Goal: Task Accomplishment & Management: Use online tool/utility

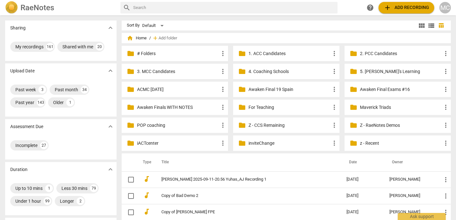
click at [446, 7] on div "MC" at bounding box center [445, 8] width 12 height 12
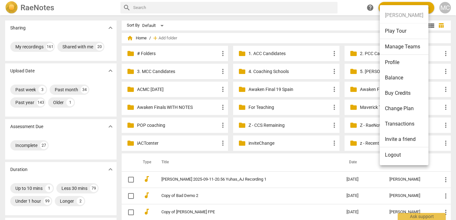
click at [403, 153] on li "Logout" at bounding box center [404, 154] width 49 height 15
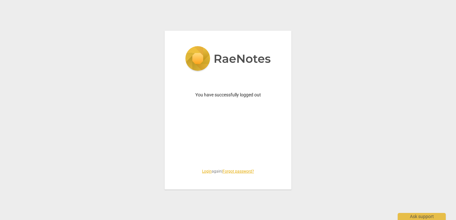
click at [203, 172] on link "Login" at bounding box center [207, 171] width 10 height 4
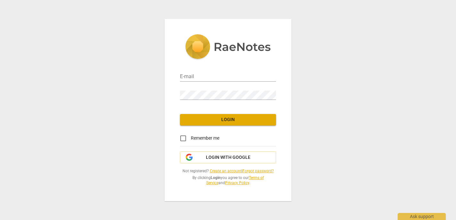
type input "[EMAIL_ADDRESS][DOMAIN_NAME]"
click at [232, 154] on button "Login with Google" at bounding box center [228, 157] width 96 height 12
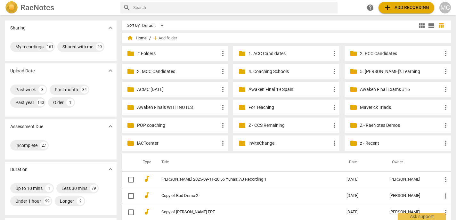
click at [444, 11] on div "MC" at bounding box center [445, 8] width 12 height 12
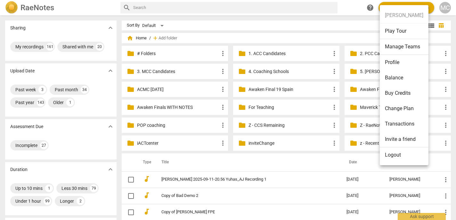
click at [402, 154] on li "Logout" at bounding box center [404, 154] width 49 height 15
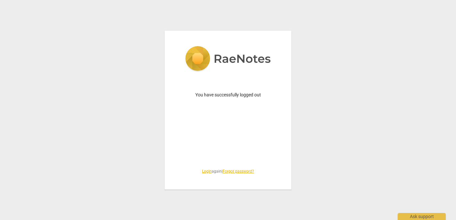
click at [205, 172] on link "Login" at bounding box center [207, 171] width 10 height 4
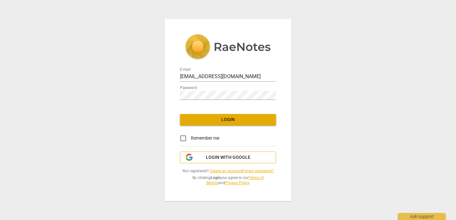
click at [234, 155] on span "Login with Google" at bounding box center [228, 157] width 44 height 6
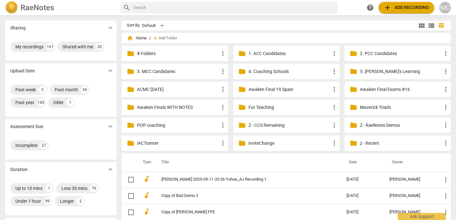
click at [444, 12] on div "MC" at bounding box center [445, 8] width 12 height 12
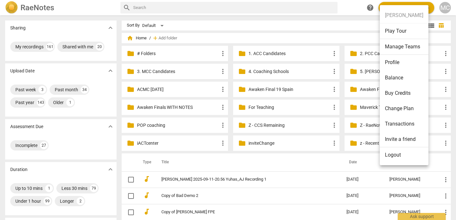
click at [400, 156] on li "Logout" at bounding box center [404, 154] width 49 height 15
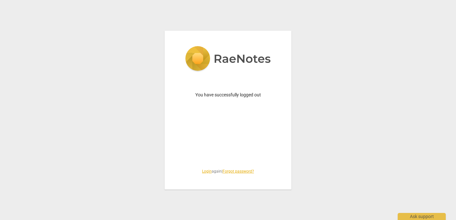
click at [205, 170] on link "Login" at bounding box center [207, 171] width 10 height 4
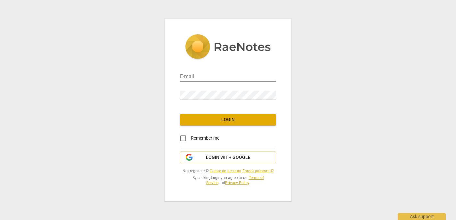
type input "[EMAIL_ADDRESS][DOMAIN_NAME]"
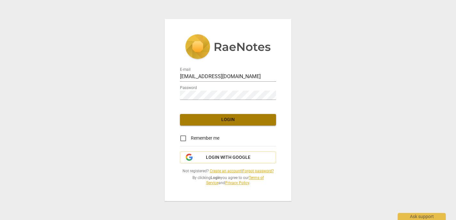
click at [247, 119] on span "Login" at bounding box center [228, 120] width 86 height 6
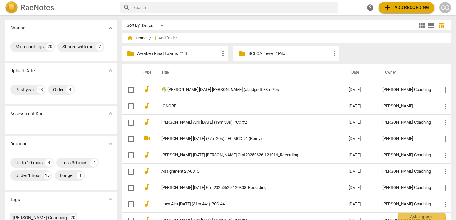
click at [163, 52] on p "Awaken Final Exams #18" at bounding box center [178, 53] width 82 height 7
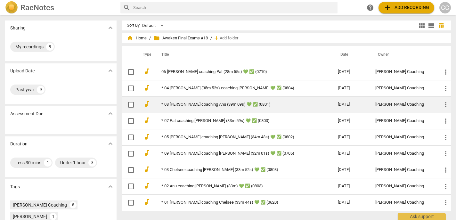
click at [201, 107] on td "* 08 Sharmin coaching Anu (39m 09s) 💚 ✅ (0801)" at bounding box center [243, 104] width 179 height 16
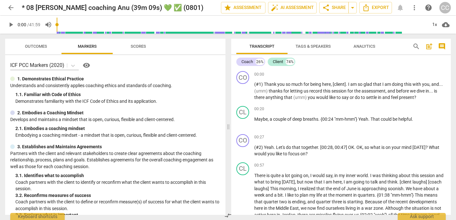
click at [226, 216] on span "compare_arrows" at bounding box center [228, 216] width 8 height 8
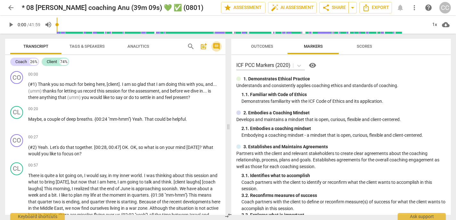
click at [221, 46] on span "comment" at bounding box center [216, 47] width 10 height 8
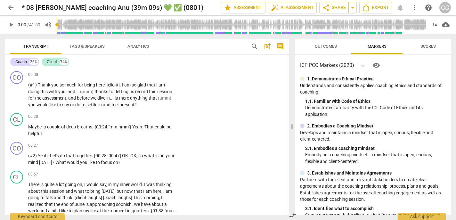
click at [282, 48] on span "comment" at bounding box center [280, 47] width 8 height 8
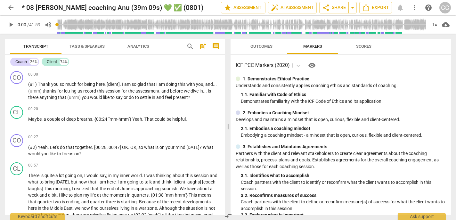
click at [215, 52] on div "search post_add comment" at bounding box center [203, 46] width 38 height 15
click at [216, 47] on span "comment" at bounding box center [216, 47] width 8 height 8
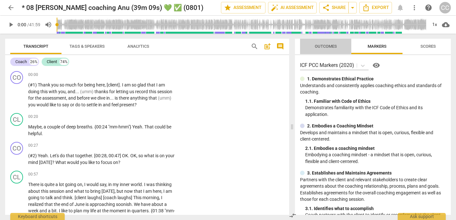
click at [326, 47] on span "Outcomes" at bounding box center [326, 46] width 22 height 5
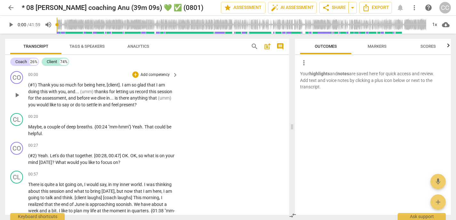
click at [158, 71] on div "+ Add competency" at bounding box center [151, 74] width 38 height 6
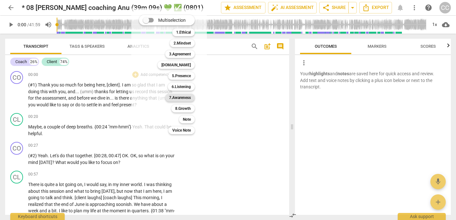
click at [179, 95] on b "7.Awareness" at bounding box center [180, 98] width 22 height 8
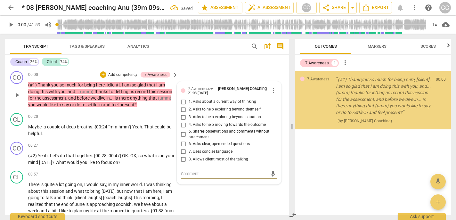
click at [204, 151] on span "7. Uses concise language" at bounding box center [211, 152] width 44 height 6
click at [189, 151] on input "7. Uses concise language" at bounding box center [183, 152] width 10 height 8
checkbox input "true"
click at [197, 143] on span "6. Asks clear, open-ended questions" at bounding box center [219, 144] width 61 height 6
click at [189, 143] on input "6. Asks clear, open-ended questions" at bounding box center [183, 144] width 10 height 8
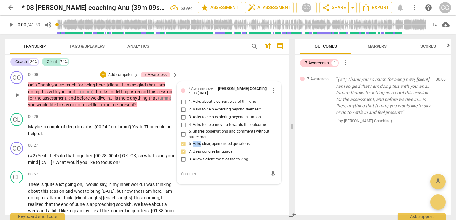
click at [197, 143] on span "6. Asks clear, open-ended questions" at bounding box center [219, 144] width 61 height 6
click at [189, 143] on input "6. Asks clear, open-ended questions" at bounding box center [183, 144] width 10 height 8
checkbox input "true"
click at [196, 102] on span "1. Asks about a current way of thinking" at bounding box center [223, 102] width 68 height 6
click at [189, 102] on input "1. Asks about a current way of thinking" at bounding box center [183, 102] width 10 height 8
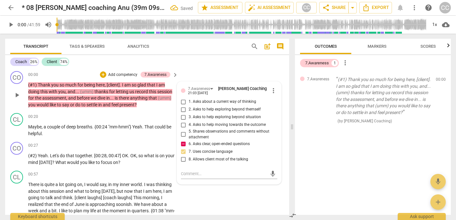
checkbox input "true"
click at [130, 77] on p "Add competency" at bounding box center [123, 75] width 30 height 6
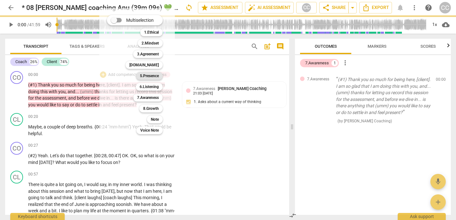
click at [155, 76] on b "5.Presence" at bounding box center [149, 76] width 19 height 8
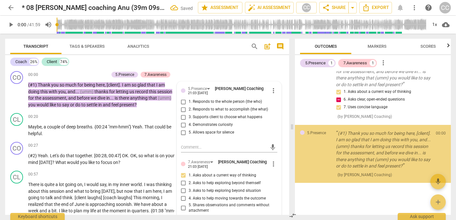
scroll to position [41, 0]
click at [191, 117] on span "3. Supports client to choose what happens" at bounding box center [226, 117] width 74 height 6
click at [189, 117] on input "3. Supports client to choose what happens" at bounding box center [183, 117] width 10 height 8
checkbox input "true"
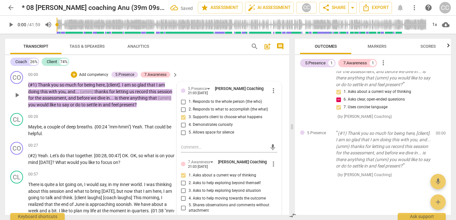
click at [193, 127] on span "4. Demonstrates curiosity" at bounding box center [211, 125] width 44 height 6
click at [189, 127] on input "4. Demonstrates curiosity" at bounding box center [183, 125] width 10 height 8
checkbox input "true"
click at [93, 74] on p "Add competency" at bounding box center [93, 75] width 30 height 6
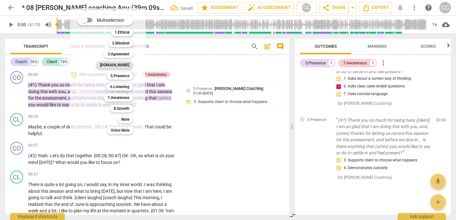
click at [123, 62] on b "4.Trust" at bounding box center [114, 65] width 29 height 8
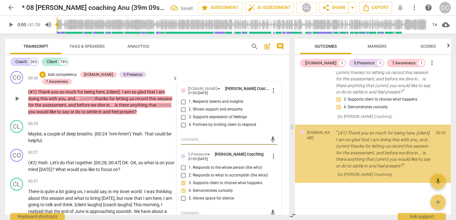
scroll to position [121, 0]
click at [209, 109] on span "2. Shows support and empathy" at bounding box center [216, 110] width 54 height 6
click at [189, 109] on input "2. Shows support and empathy" at bounding box center [183, 110] width 10 height 8
checkbox input "true"
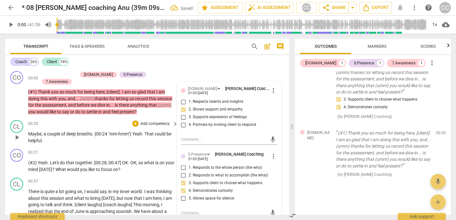
click at [86, 131] on span "breaths" at bounding box center [84, 133] width 15 height 5
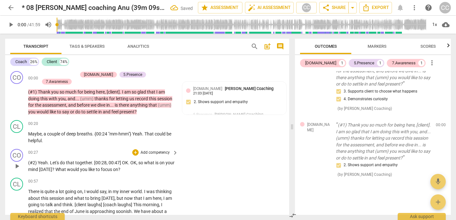
click at [154, 150] on p "Add competency" at bounding box center [155, 153] width 30 height 6
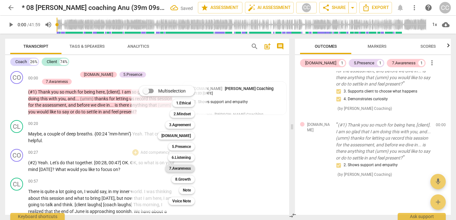
click at [185, 170] on b "7.Awareness" at bounding box center [180, 169] width 22 height 8
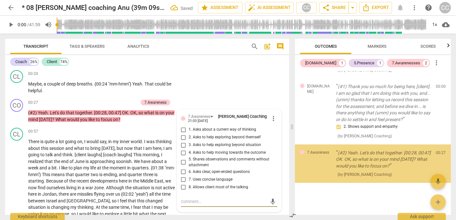
scroll to position [34, 0]
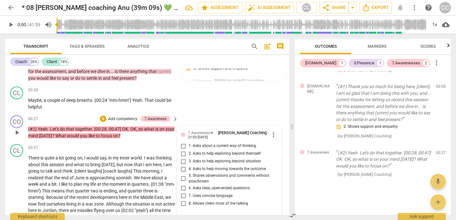
click at [198, 185] on span "6. Asks clear, open-ended questions" at bounding box center [219, 188] width 61 height 6
click at [189, 184] on input "6. Asks clear, open-ended questions" at bounding box center [183, 188] width 10 height 8
click at [198, 185] on span "6. Asks clear, open-ended questions" at bounding box center [219, 188] width 61 height 6
click at [189, 184] on input "6. Asks clear, open-ended questions" at bounding box center [183, 188] width 10 height 8
checkbox input "true"
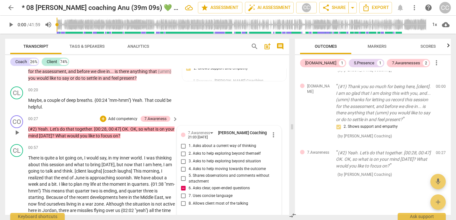
click at [198, 193] on span "7. Uses concise language" at bounding box center [211, 196] width 44 height 6
click at [189, 192] on input "7. Uses concise language" at bounding box center [183, 196] width 10 height 8
click at [198, 193] on span "7. Uses concise language" at bounding box center [211, 196] width 44 height 6
click at [189, 192] on input "7. Uses concise language" at bounding box center [183, 196] width 10 height 8
checkbox input "true"
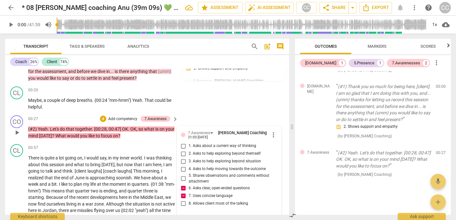
click at [203, 143] on span "1. Asks about a current way of thinking" at bounding box center [223, 146] width 68 height 6
click at [189, 142] on input "1. Asks about a current way of thinking" at bounding box center [183, 146] width 10 height 8
checkbox input "true"
click at [124, 116] on p "Add competency" at bounding box center [123, 119] width 30 height 6
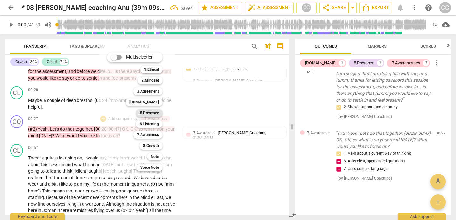
click at [149, 113] on b "5.Presence" at bounding box center [149, 113] width 19 height 8
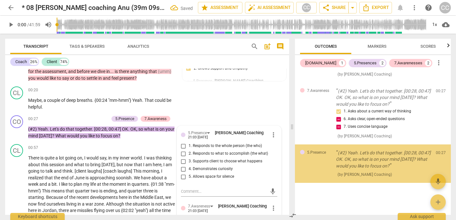
scroll to position [229, 0]
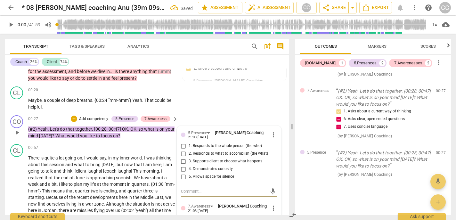
click at [209, 174] on span "5. Allows space for silence" at bounding box center [211, 177] width 45 height 6
click at [189, 173] on input "5. Allows space for silence" at bounding box center [183, 177] width 10 height 8
checkbox input "true"
click at [199, 166] on span "4. Demonstrates curiosity" at bounding box center [211, 169] width 44 height 6
click at [189, 165] on input "4. Demonstrates curiosity" at bounding box center [183, 169] width 10 height 8
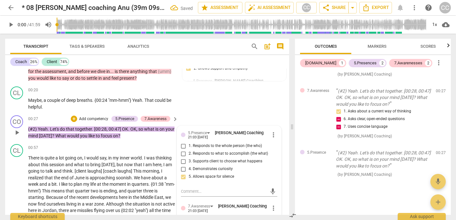
checkbox input "true"
click at [205, 158] on span "3. Supports client to choose what happens" at bounding box center [226, 161] width 74 height 6
click at [189, 157] on input "3. Supports client to choose what happens" at bounding box center [183, 161] width 10 height 8
click at [205, 158] on span "3. Supports client to choose what happens" at bounding box center [226, 161] width 74 height 6
click at [189, 157] on input "3. Supports client to choose what happens" at bounding box center [183, 161] width 10 height 8
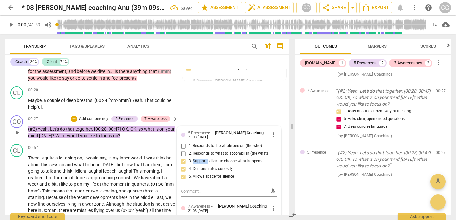
checkbox input "true"
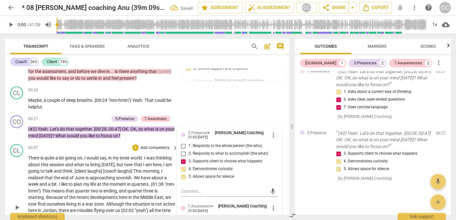
click at [87, 168] on span "[client" at bounding box center [81, 170] width 13 height 5
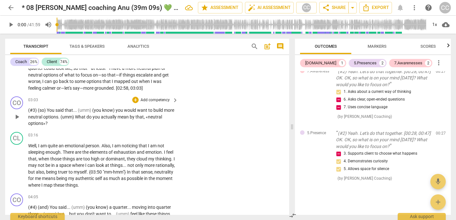
scroll to position [0, 0]
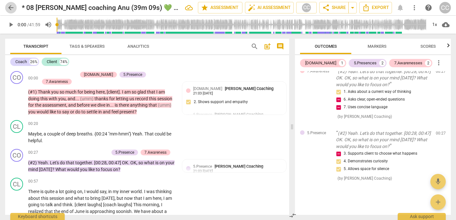
click at [9, 8] on span "arrow_back" at bounding box center [11, 8] width 8 height 8
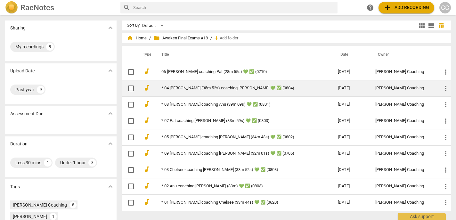
click at [183, 86] on link "* 04 Pat Cooper (35m 52s) coaching Bob 💚 ✅ (0804)" at bounding box center [237, 88] width 153 height 5
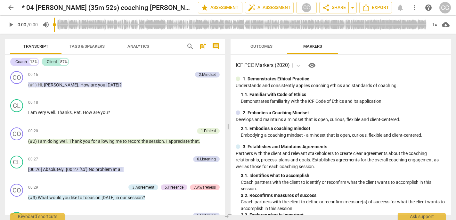
click at [11, 6] on span "arrow_back" at bounding box center [11, 8] width 8 height 8
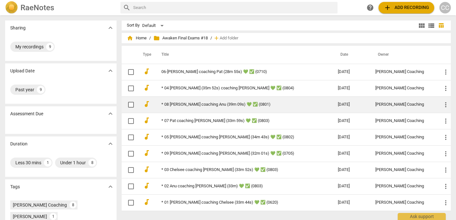
click at [200, 105] on link "* 08 Sharmin coaching Anu (39m 09s) 💚 ✅ (0801)" at bounding box center [237, 104] width 153 height 5
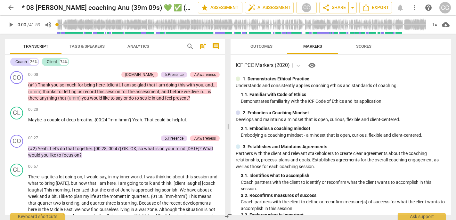
click at [214, 45] on span "comment" at bounding box center [216, 47] width 8 height 8
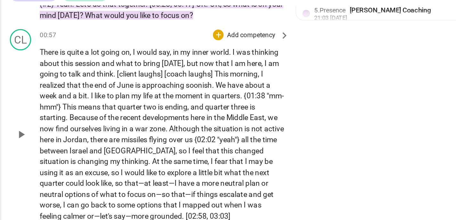
scroll to position [95, 0]
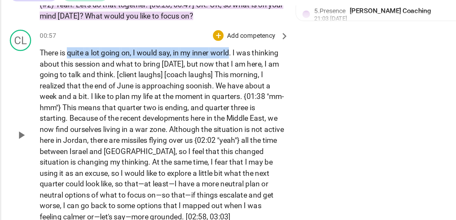
drag, startPoint x: 45, startPoint y: 89, endPoint x: 143, endPoint y: 91, distance: 97.6
click at [143, 93] on p "There is quite a lot going on , I would say , in my inner world . I was thinkin…" at bounding box center [101, 145] width 147 height 105
click at [164, 80] on span "keyboard_arrow_down" at bounding box center [165, 81] width 8 height 8
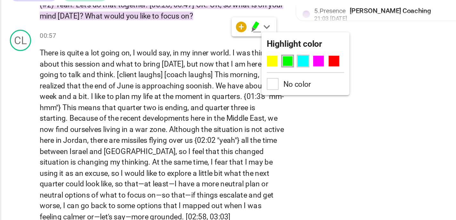
click at [187, 102] on div at bounding box center [186, 102] width 6 height 6
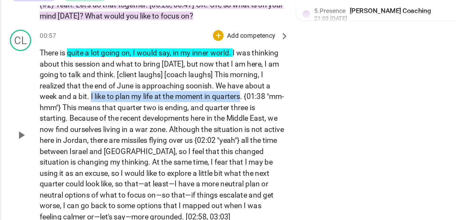
drag, startPoint x: 150, startPoint y: 116, endPoint x: 59, endPoint y: 116, distance: 90.9
click at [59, 116] on p "There is quite a lot going on , I would say , in my inner world . I was thinkin…" at bounding box center [101, 145] width 147 height 105
click at [165, 108] on icon "button" at bounding box center [165, 108] width 6 height 8
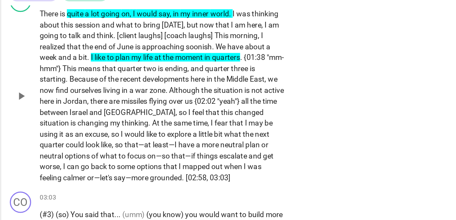
scroll to position [121, 0]
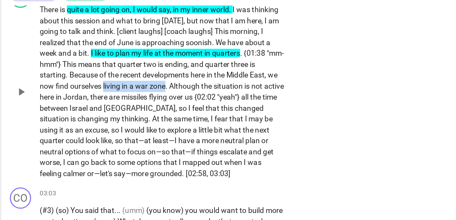
drag, startPoint x: 67, startPoint y: 110, endPoint x: 104, endPoint y: 111, distance: 37.5
click at [104, 111] on p "There is quite a lot going on , I would say , in my inner world . I was thinkin…" at bounding box center [101, 120] width 147 height 105
click at [119, 101] on icon "button" at bounding box center [119, 100] width 4 height 4
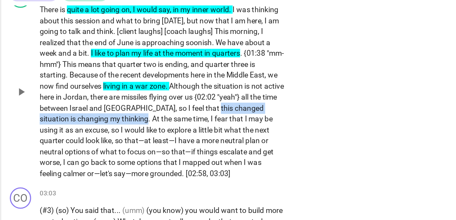
drag, startPoint x: 119, startPoint y: 123, endPoint x: 70, endPoint y: 127, distance: 49.5
click at [70, 127] on p "There is quite a lot going on , I would say , in my inner world . I was thinkin…" at bounding box center [101, 120] width 147 height 105
click at [83, 120] on icon "button" at bounding box center [85, 121] width 6 height 8
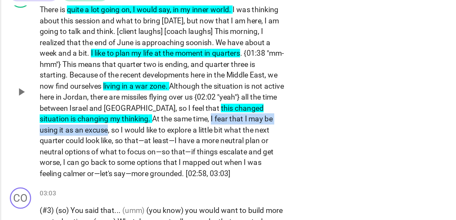
drag, startPoint x: 109, startPoint y: 130, endPoint x: 42, endPoint y: 137, distance: 67.5
click at [42, 137] on p "There is quite a lot going on , I would say , in my inner world . I was thinkin…" at bounding box center [101, 120] width 147 height 105
click at [58, 128] on icon "button" at bounding box center [57, 128] width 6 height 8
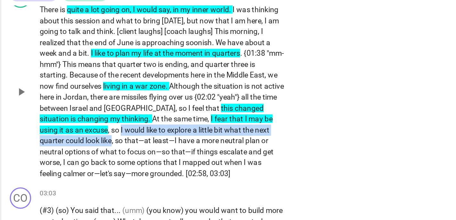
drag, startPoint x: 44, startPoint y: 141, endPoint x: 50, endPoint y: 137, distance: 7.7
click at [50, 137] on p "There is quite a lot going on , I would say , in my inner world . I was thinkin…" at bounding box center [101, 120] width 147 height 105
click at [66, 136] on span "keyboard_arrow_down" at bounding box center [66, 134] width 8 height 8
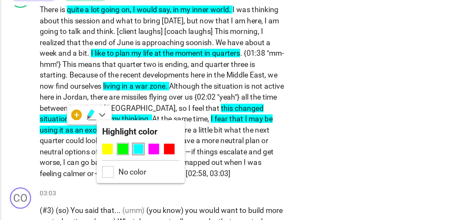
click at [77, 153] on div at bounding box center [78, 154] width 6 height 6
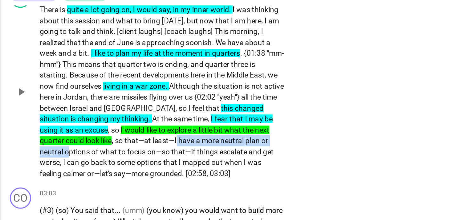
drag, startPoint x: 83, startPoint y: 143, endPoint x: 158, endPoint y: 141, distance: 75.9
click at [158, 141] on p "There is quite a lot going on , I would say , in my inner world . I was thinkin…" at bounding box center [101, 120] width 147 height 105
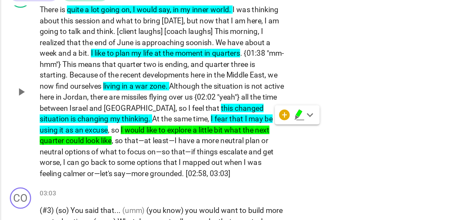
click at [122, 145] on p "There is quite a lot going on , I would say , in my inner world . I was thinkin…" at bounding box center [101, 120] width 147 height 105
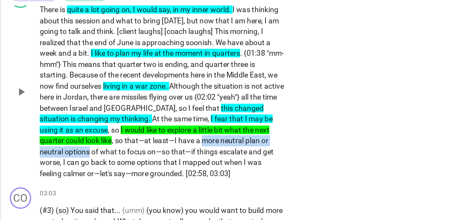
drag, startPoint x: 99, startPoint y: 143, endPoint x: 169, endPoint y: 143, distance: 70.1
click at [169, 143] on p "There is quite a lot going on , I would say , in my inner world . I was thinkin…" at bounding box center [101, 120] width 147 height 105
click at [183, 135] on icon "button" at bounding box center [184, 133] width 4 height 4
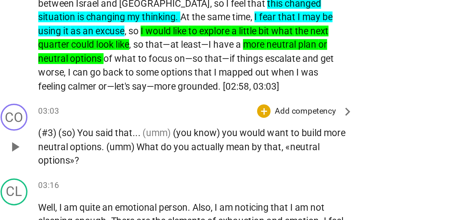
scroll to position [171, 0]
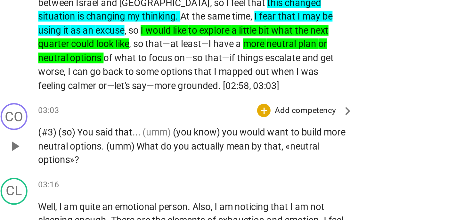
click at [150, 128] on p "Add competency" at bounding box center [155, 131] width 30 height 6
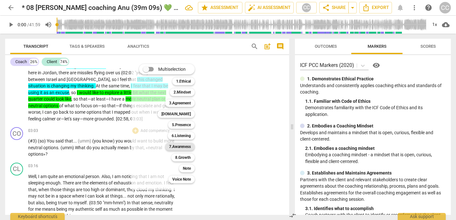
click at [185, 148] on b "7.Awareness" at bounding box center [180, 147] width 22 height 8
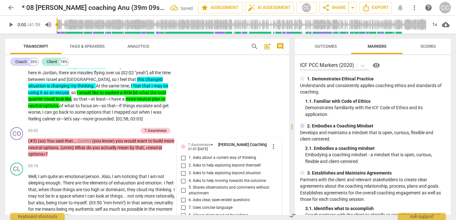
scroll to position [252, 0]
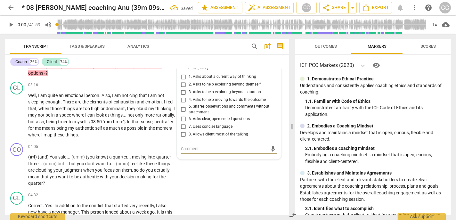
click at [201, 124] on span "7. Uses concise language" at bounding box center [211, 127] width 44 height 6
click at [189, 123] on input "7. Uses concise language" at bounding box center [183, 127] width 10 height 8
checkbox input "true"
click at [204, 115] on label "6. Asks clear, open-ended questions" at bounding box center [226, 119] width 96 height 8
click at [189, 115] on input "6. Asks clear, open-ended questions" at bounding box center [183, 119] width 10 height 8
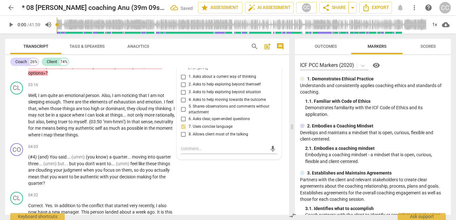
checkbox input "true"
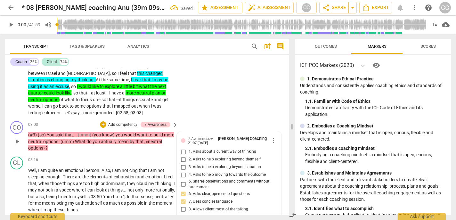
scroll to position [177, 0]
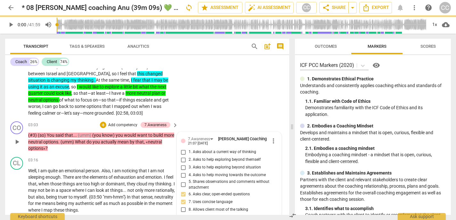
click at [193, 149] on span "1. Asks about a current way of thinking" at bounding box center [223, 152] width 68 height 6
click at [189, 148] on input "1. Asks about a current way of thinking" at bounding box center [183, 152] width 10 height 8
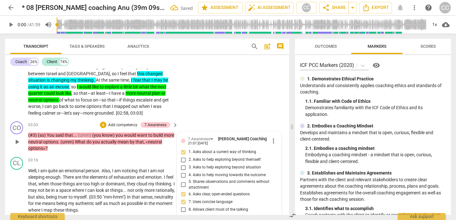
click at [121, 122] on p "Add competency" at bounding box center [123, 125] width 30 height 6
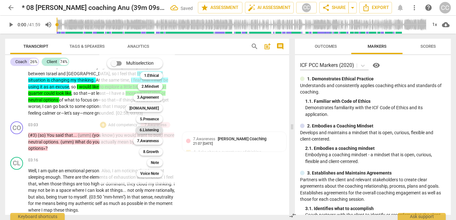
click at [144, 130] on b "6.Listening" at bounding box center [149, 130] width 19 height 8
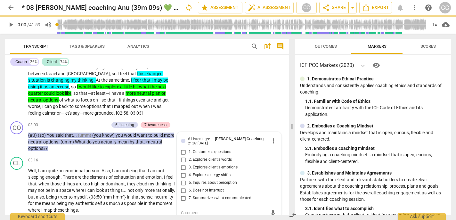
checkbox input "true"
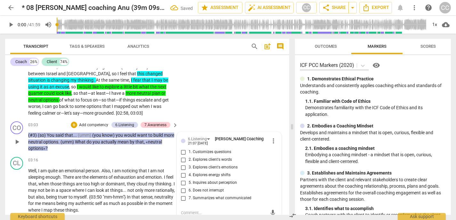
click at [189, 149] on span "1. Customizes questions" at bounding box center [210, 152] width 43 height 6
click at [187, 148] on input "1. Customizes questions" at bounding box center [183, 152] width 10 height 8
checkbox input "true"
click at [200, 195] on span "7. Summarizes what communicated" at bounding box center [220, 198] width 63 height 6
click at [189, 194] on input "7. Summarizes what communicated" at bounding box center [183, 198] width 10 height 8
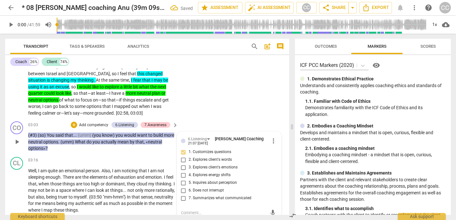
checkbox input "true"
click at [198, 157] on span "2. Explores client's words" at bounding box center [210, 160] width 43 height 6
click at [189, 156] on input "2. Explores client's words" at bounding box center [183, 160] width 10 height 8
checkbox input "true"
click at [90, 122] on p "Add competency" at bounding box center [93, 125] width 30 height 6
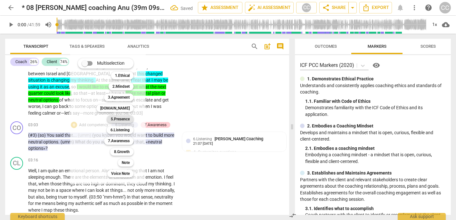
click at [120, 118] on b "5.Presence" at bounding box center [120, 119] width 19 height 8
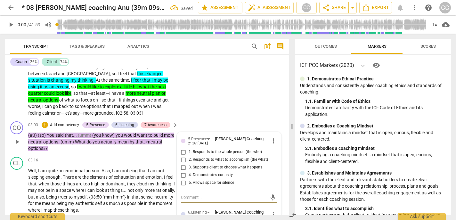
click at [205, 157] on span "2. Responds to what to accomplish (the what)" at bounding box center [228, 160] width 79 height 6
click at [189, 156] on input "2. Responds to what to accomplish (the what)" at bounding box center [183, 160] width 10 height 8
checkbox input "true"
click at [196, 172] on span "4. Demonstrates curiosity" at bounding box center [211, 175] width 44 height 6
click at [189, 171] on input "4. Demonstrates curiosity" at bounding box center [183, 175] width 10 height 8
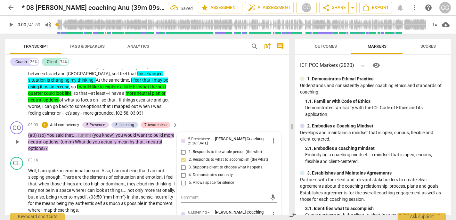
checkbox input "true"
click at [73, 122] on p "Add competency" at bounding box center [64, 125] width 30 height 6
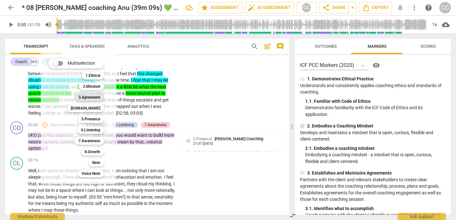
click at [89, 95] on b "3.Agreement" at bounding box center [89, 97] width 22 height 8
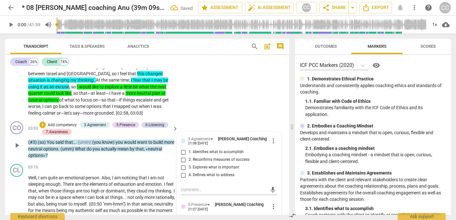
click at [201, 149] on span "1. Identifies what to accomplish" at bounding box center [216, 152] width 55 height 6
click at [189, 148] on input "1. Identifies what to accomplish" at bounding box center [183, 152] width 10 height 8
checkbox input "true"
click at [104, 181] on span "elements" at bounding box center [99, 183] width 19 height 5
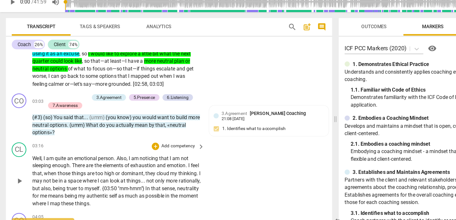
scroll to position [194, 0]
drag, startPoint x: 39, startPoint y: 153, endPoint x: 100, endPoint y: 151, distance: 60.9
click at [100, 157] on p "Well , I am quite an emotional person . Also , I am noticing that I am not slee…" at bounding box center [101, 180] width 147 height 46
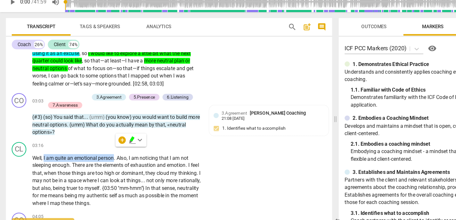
click at [122, 144] on span "keyboard_arrow_down" at bounding box center [122, 145] width 8 height 8
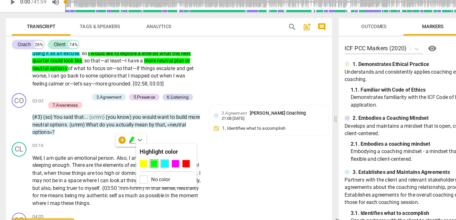
click at [142, 165] on div at bounding box center [143, 165] width 6 height 6
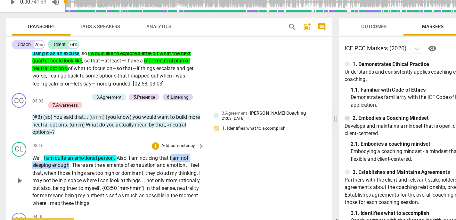
drag, startPoint x: 150, startPoint y: 154, endPoint x: 60, endPoint y: 159, distance: 90.1
click at [60, 159] on p "Well , I am quite an emotional person . Also , I am noticing that I am not slee…" at bounding box center [101, 180] width 147 height 46
click at [76, 152] on icon "button" at bounding box center [75, 152] width 6 height 8
drag, startPoint x: 115, startPoint y: 159, endPoint x: 137, endPoint y: 162, distance: 22.0
click at [137, 164] on span "exhaustion" at bounding box center [125, 166] width 23 height 5
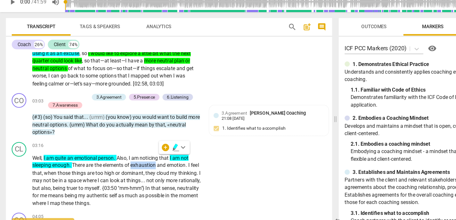
click at [150, 150] on icon "button" at bounding box center [153, 152] width 6 height 8
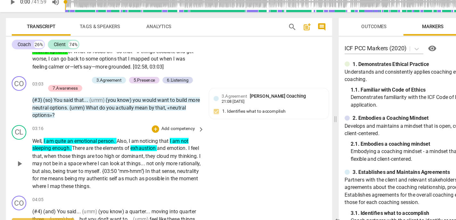
scroll to position [209, 0]
drag, startPoint x: 91, startPoint y: 151, endPoint x: 44, endPoint y: 160, distance: 47.5
click at [44, 160] on p "Well , I am quite an emotional person . Also , I am noticing that I am not slee…" at bounding box center [101, 165] width 147 height 46
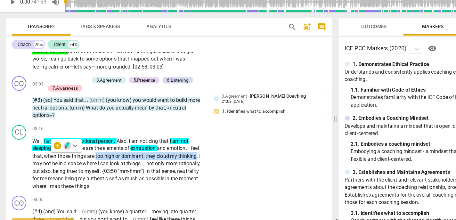
click at [57, 149] on icon "button" at bounding box center [59, 150] width 6 height 8
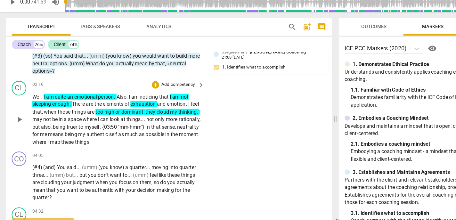
scroll to position [250, 0]
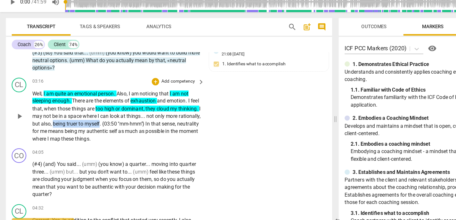
drag, startPoint x: 78, startPoint y: 123, endPoint x: 118, endPoint y: 123, distance: 40.3
click at [118, 123] on p "Well , I am quite an emotional person . Also , I am noticing that I am not slee…" at bounding box center [101, 124] width 147 height 46
click at [132, 116] on icon "button" at bounding box center [133, 115] width 6 height 8
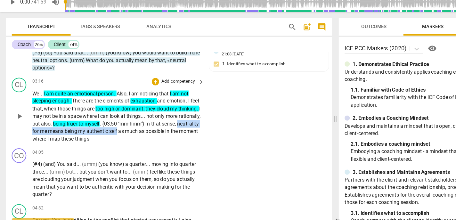
drag, startPoint x: 43, startPoint y: 131, endPoint x: 137, endPoint y: 128, distance: 94.5
click at [137, 128] on p "Well , I am quite an emotional person . Also , I am noticing that I am not slee…" at bounding box center [101, 124] width 147 height 46
click at [152, 122] on icon "button" at bounding box center [152, 120] width 4 height 4
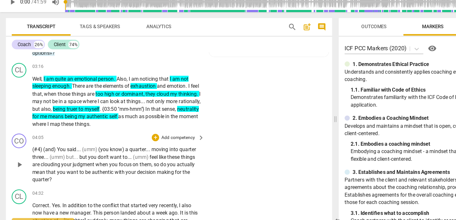
scroll to position [269, 0]
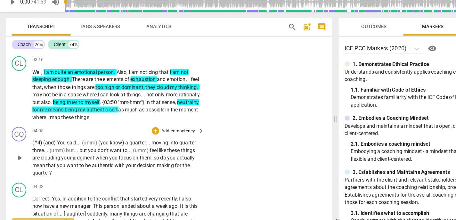
click at [151, 134] on p "Add competency" at bounding box center [155, 137] width 30 height 6
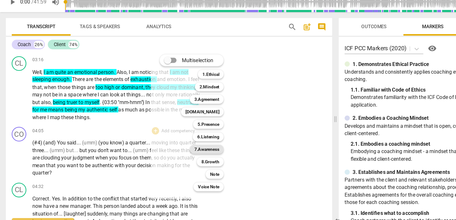
click at [187, 154] on b "7.Awareness" at bounding box center [180, 153] width 22 height 8
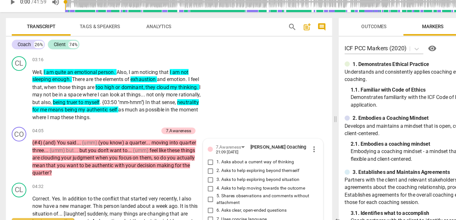
scroll to position [356, 0]
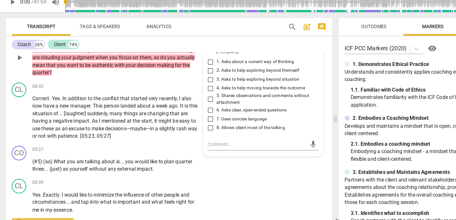
click at [198, 116] on span "6. Asks clear, open-ended questions" at bounding box center [219, 119] width 61 height 6
click at [189, 115] on input "6. Asks clear, open-ended questions" at bounding box center [183, 119] width 10 height 8
click at [198, 116] on span "6. Asks clear, open-ended questions" at bounding box center [219, 119] width 61 height 6
click at [189, 115] on input "6. Asks clear, open-ended questions" at bounding box center [183, 119] width 10 height 8
checkbox input "true"
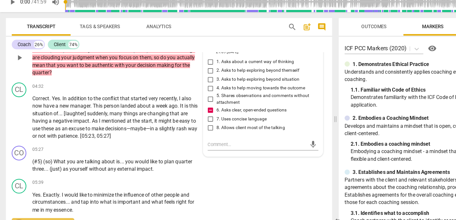
click at [193, 124] on span "7. Uses concise language" at bounding box center [211, 127] width 44 height 6
click at [189, 123] on input "7. Uses concise language" at bounding box center [183, 127] width 10 height 8
click at [193, 124] on span "7. Uses concise language" at bounding box center [211, 127] width 44 height 6
click at [189, 123] on input "7. Uses concise language" at bounding box center [183, 127] width 10 height 8
checkbox input "true"
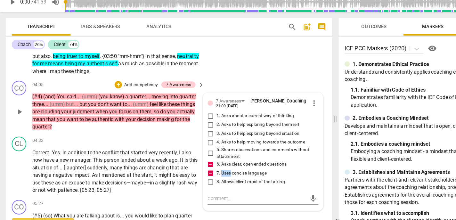
scroll to position [307, 0]
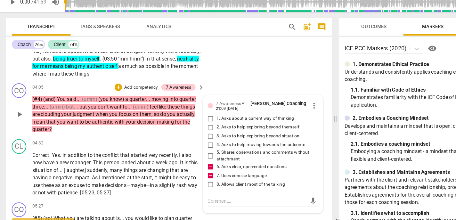
click at [197, 123] on span "1. Asks about a current way of thinking" at bounding box center [223, 126] width 68 height 6
click at [189, 122] on input "1. Asks about a current way of thinking" at bounding box center [183, 126] width 10 height 8
checkbox input "true"
click at [117, 96] on p "Add competency" at bounding box center [123, 99] width 30 height 6
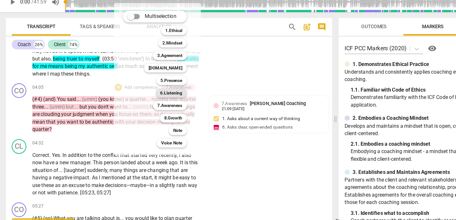
click at [151, 103] on b "6.Listening" at bounding box center [149, 104] width 19 height 8
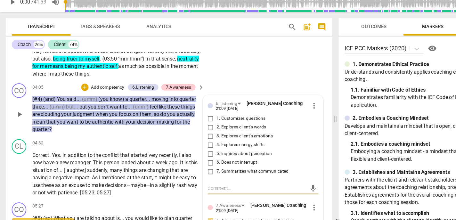
click at [200, 168] on label "7. Summarizes what communicated" at bounding box center [226, 172] width 96 height 8
click at [189, 168] on input "7. Summarizes what communicated" at bounding box center [183, 172] width 10 height 8
checkbox input "true"
click at [194, 123] on span "1. Customizes questions" at bounding box center [210, 126] width 43 height 6
click at [189, 122] on input "1. Customizes questions" at bounding box center [183, 126] width 10 height 8
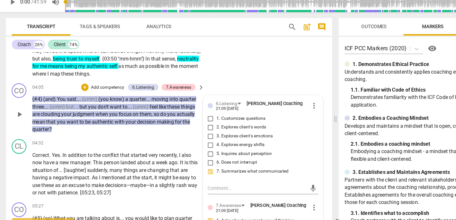
checkbox input "true"
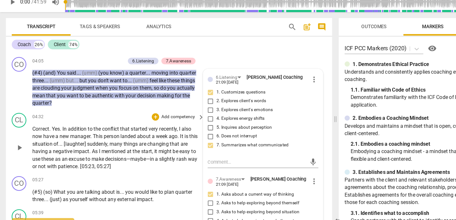
scroll to position [337, 0]
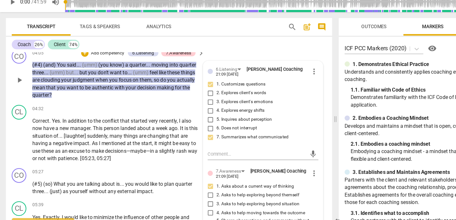
click at [202, 182] on span "1. Asks about a current way of thinking" at bounding box center [223, 185] width 68 height 6
click at [189, 181] on input "1. Asks about a current way of thinking" at bounding box center [183, 185] width 10 height 8
checkbox input "true"
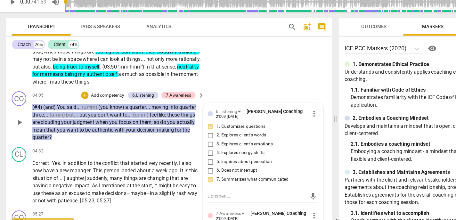
click at [93, 103] on p "Add competency" at bounding box center [93, 106] width 30 height 6
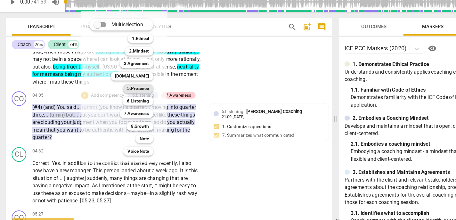
click at [115, 100] on b "5.Presence" at bounding box center [120, 100] width 19 height 8
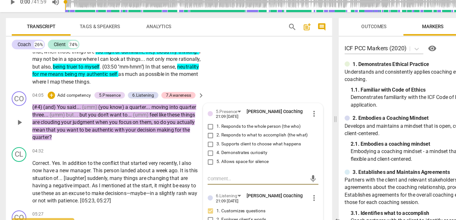
click at [202, 130] on span "1. Responds to the whole person (the who)" at bounding box center [225, 133] width 73 height 6
click at [189, 129] on input "1. Responds to the whole person (the who)" at bounding box center [183, 133] width 10 height 8
click at [202, 130] on span "1. Responds to the whole person (the who)" at bounding box center [225, 133] width 73 height 6
click at [189, 129] on input "1. Responds to the whole person (the who)" at bounding box center [183, 133] width 10 height 8
checkbox input "true"
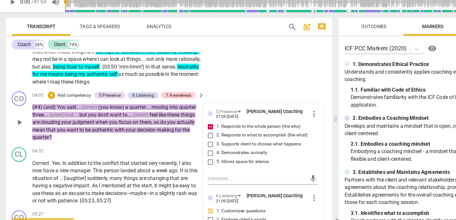
click at [199, 153] on span "4. Demonstrates curiosity" at bounding box center [211, 156] width 44 height 6
click at [189, 152] on input "4. Demonstrates curiosity" at bounding box center [183, 156] width 10 height 8
checkbox input "true"
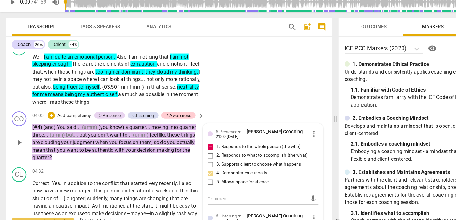
scroll to position [277, 0]
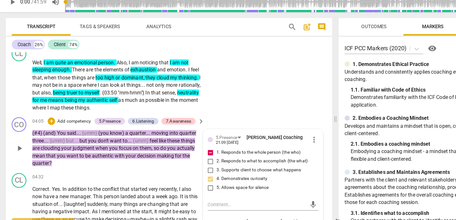
click at [67, 126] on p "Add competency" at bounding box center [64, 129] width 30 height 6
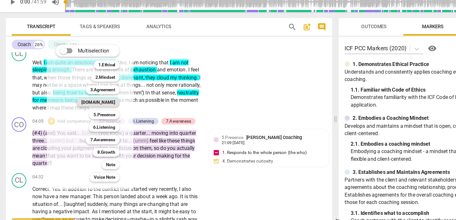
click at [93, 113] on b "4.Trust" at bounding box center [85, 112] width 29 height 8
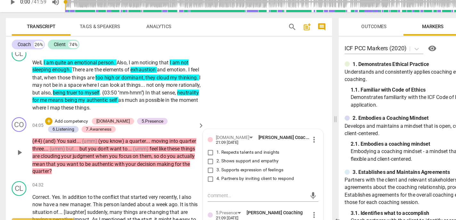
click at [208, 168] on span "3. Supports expression of feelings" at bounding box center [218, 171] width 58 height 6
click at [189, 167] on input "3. Supports expression of feelings" at bounding box center [183, 171] width 10 height 8
checkbox input "true"
click at [77, 205] on span "suddenly" at bounding box center [85, 207] width 18 height 5
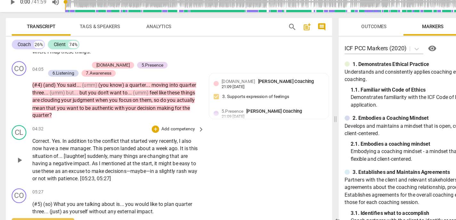
scroll to position [334, 0]
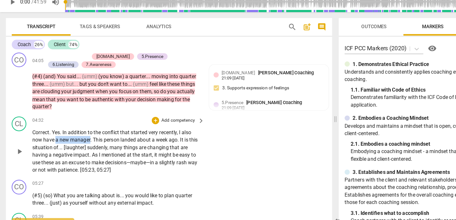
drag, startPoint x: 49, startPoint y: 139, endPoint x: 79, endPoint y: 135, distance: 30.0
click at [79, 135] on p "Correct . Yes . In addition to the conflict that started very recently , I also…" at bounding box center [101, 154] width 147 height 39
click at [92, 129] on icon "button" at bounding box center [93, 128] width 4 height 4
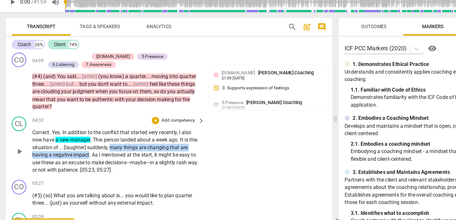
drag, startPoint x: 94, startPoint y: 145, endPoint x: 77, endPoint y: 150, distance: 17.9
click at [77, 150] on p "Correct . Yes . In addition to the conflict that started very recently , I also…" at bounding box center [101, 154] width 147 height 39
click at [92, 141] on icon "button" at bounding box center [92, 142] width 4 height 4
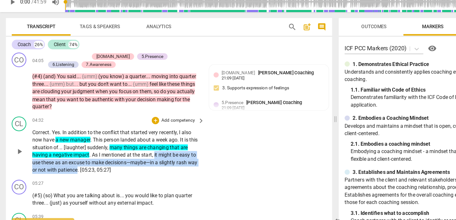
drag, startPoint x: 135, startPoint y: 152, endPoint x: 67, endPoint y: 165, distance: 68.7
click at [67, 165] on p "Correct . Yes . In addition to the conflict that started very recently , I also…" at bounding box center [101, 154] width 147 height 39
click at [81, 154] on icon "button" at bounding box center [82, 156] width 6 height 8
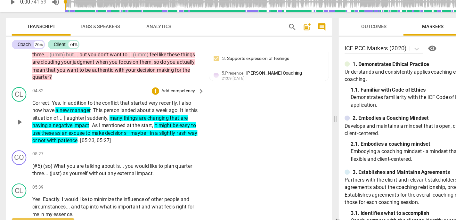
scroll to position [362, 0]
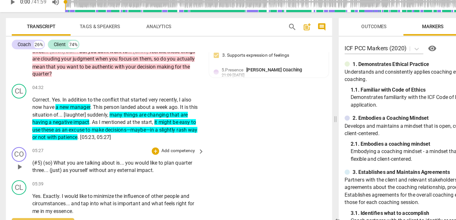
click at [150, 152] on p "Add competency" at bounding box center [155, 155] width 30 height 6
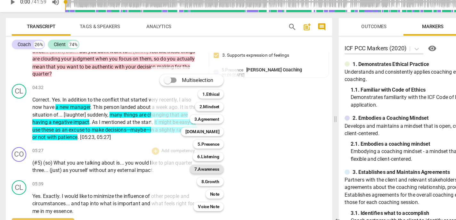
click at [181, 170] on b "7.Awareness" at bounding box center [180, 170] width 22 height 8
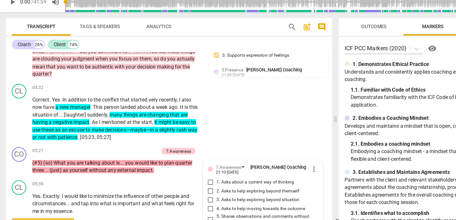
scroll to position [467, 0]
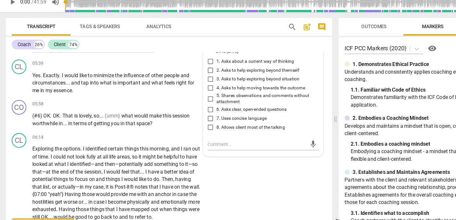
click at [195, 104] on span "5. Shares observations and comments without attachment" at bounding box center [232, 109] width 86 height 11
click at [189, 105] on input "5. Shares observations and comments without attachment" at bounding box center [183, 109] width 10 height 8
click at [197, 104] on span "5. Shares observations and comments without attachment" at bounding box center [232, 109] width 86 height 11
click at [189, 105] on input "5. Shares observations and comments without attachment" at bounding box center [183, 109] width 10 height 8
checkbox input "true"
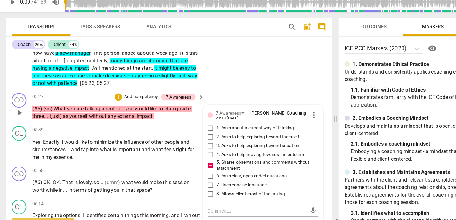
scroll to position [409, 0]
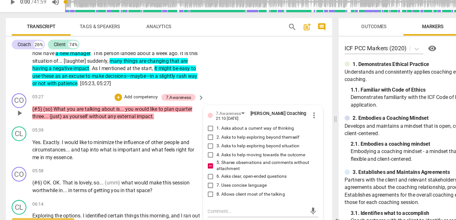
click at [126, 105] on p "Add competency" at bounding box center [123, 108] width 30 height 6
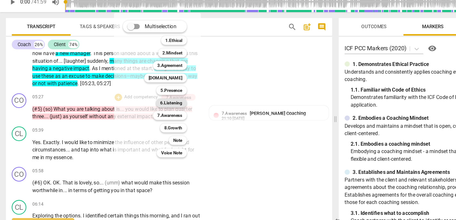
click at [147, 111] on b "6.Listening" at bounding box center [149, 113] width 19 height 8
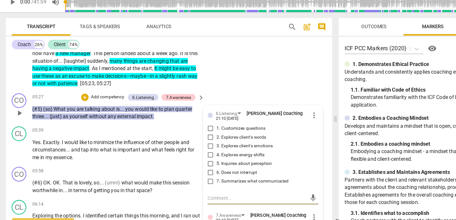
click at [198, 177] on label "7. Summarizes what communicated" at bounding box center [226, 181] width 96 height 8
click at [189, 177] on input "7. Summarizes what communicated" at bounding box center [183, 181] width 10 height 8
checkbox input "true"
click at [191, 132] on span "1. Customizes questions" at bounding box center [210, 135] width 43 height 6
click at [189, 131] on input "1. Customizes questions" at bounding box center [183, 135] width 10 height 8
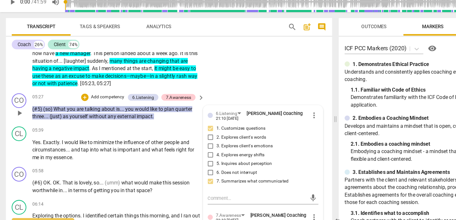
click at [210, 132] on span "1. Customizes questions" at bounding box center [210, 135] width 43 height 6
click at [189, 131] on input "1. Customizes questions" at bounding box center [183, 135] width 10 height 8
checkbox input "true"
click at [97, 105] on p "Add competency" at bounding box center [93, 108] width 30 height 6
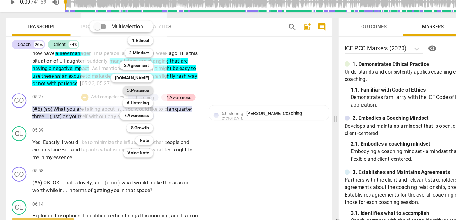
click at [116, 100] on b "5.Presence" at bounding box center [120, 102] width 19 height 8
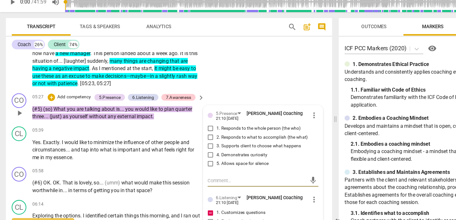
click at [203, 140] on span "2. Responds to what to accomplish (the what)" at bounding box center [228, 143] width 79 height 6
click at [189, 139] on input "2. Responds to what to accomplish (the what)" at bounding box center [183, 143] width 10 height 8
checkbox input "true"
click at [202, 155] on span "4. Demonstrates curiosity" at bounding box center [211, 158] width 44 height 6
click at [189, 154] on input "4. Demonstrates curiosity" at bounding box center [183, 158] width 10 height 8
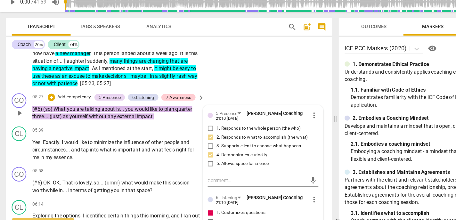
click at [202, 155] on span "4. Demonstrates curiosity" at bounding box center [211, 158] width 44 height 6
click at [189, 154] on input "4. Demonstrates curiosity" at bounding box center [183, 158] width 10 height 8
checkbox input "true"
click at [72, 105] on p "Add competency" at bounding box center [64, 108] width 30 height 6
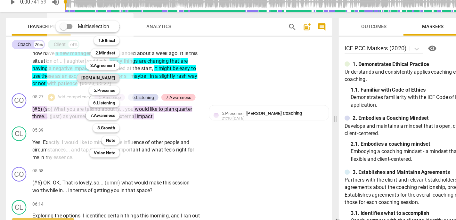
click at [93, 92] on b "4.Trust" at bounding box center [85, 91] width 29 height 8
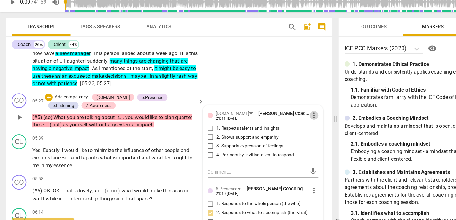
click at [269, 120] on span "more_vert" at bounding box center [273, 124] width 8 height 8
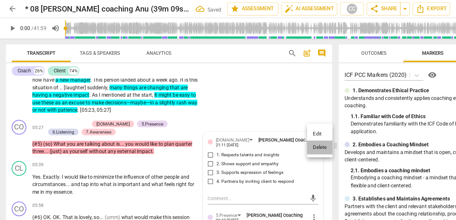
click at [274, 129] on li "Delete" at bounding box center [278, 128] width 22 height 12
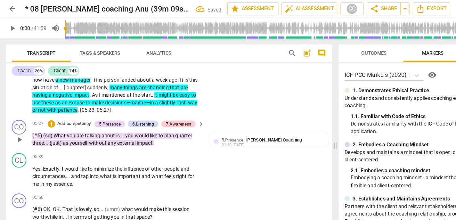
click at [65, 105] on p "Add competency" at bounding box center [64, 108] width 30 height 6
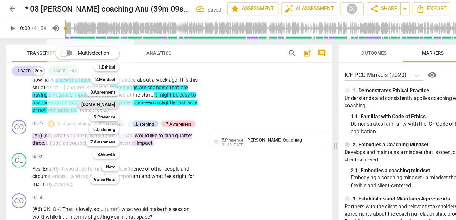
click at [95, 91] on b "4.Trust" at bounding box center [85, 91] width 29 height 8
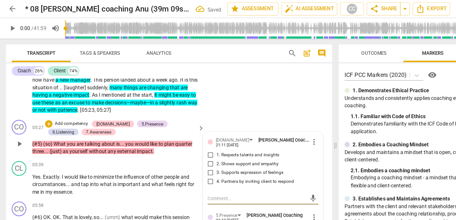
click at [271, 120] on span "more_vert" at bounding box center [273, 124] width 8 height 8
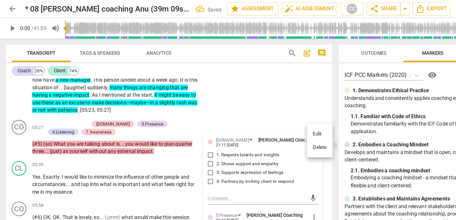
click at [277, 133] on li "Delete" at bounding box center [278, 128] width 22 height 12
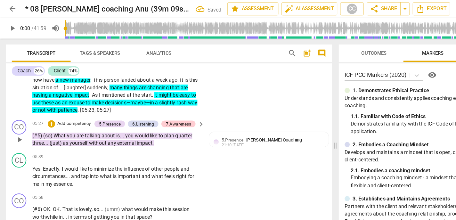
click at [64, 105] on p "Add competency" at bounding box center [64, 108] width 30 height 6
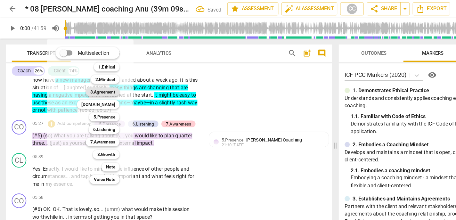
click at [85, 79] on b "3.Agreement" at bounding box center [89, 80] width 22 height 8
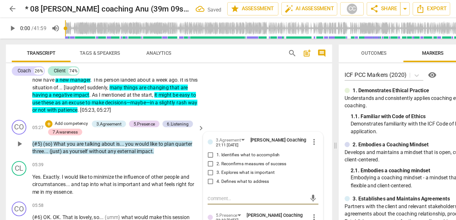
click at [205, 132] on span "1. Identifies what to accomplish" at bounding box center [216, 135] width 55 height 6
click at [189, 131] on input "1. Identifies what to accomplish" at bounding box center [183, 135] width 10 height 8
checkbox input "true"
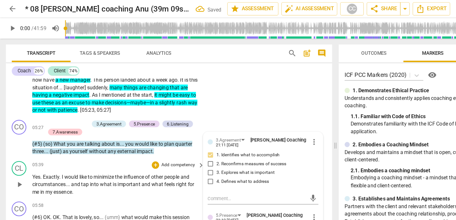
click at [99, 151] on p "Yes . Exactly . I would like to minimize the influence of other people and circ…" at bounding box center [101, 161] width 147 height 20
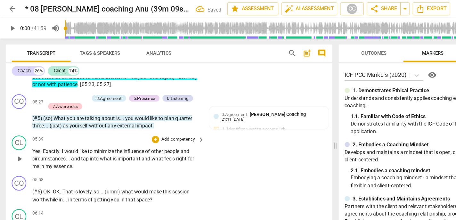
scroll to position [433, 0]
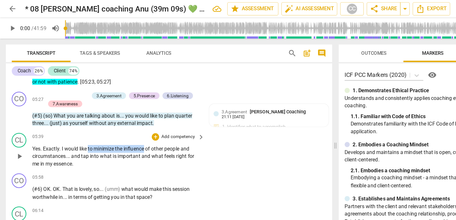
drag, startPoint x: 77, startPoint y: 123, endPoint x: 127, endPoint y: 120, distance: 49.4
click at [127, 126] on p "Yes . Exactly . I would like to minimize the influence of other people and circ…" at bounding box center [101, 136] width 147 height 20
click at [151, 115] on span "keyboard_arrow_down" at bounding box center [150, 114] width 8 height 8
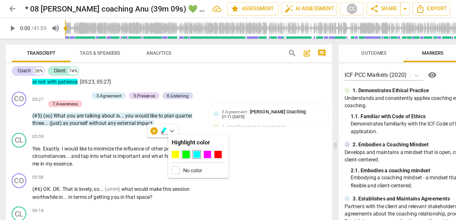
click at [161, 134] on div at bounding box center [162, 134] width 6 height 6
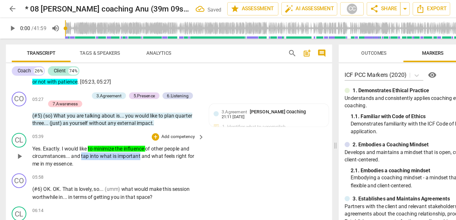
drag, startPoint x: 70, startPoint y: 130, endPoint x: 121, endPoint y: 128, distance: 50.9
click at [121, 128] on p "Yes . Exactly . I would like to minimize the influence of other people and circ…" at bounding box center [101, 136] width 147 height 20
click at [137, 120] on icon "button" at bounding box center [137, 119] width 4 height 4
drag, startPoint x: 132, startPoint y: 130, endPoint x: 162, endPoint y: 128, distance: 30.2
click at [162, 128] on p "Yes . Exactly . I would like to minimize the influence of other people and circ…" at bounding box center [101, 136] width 147 height 20
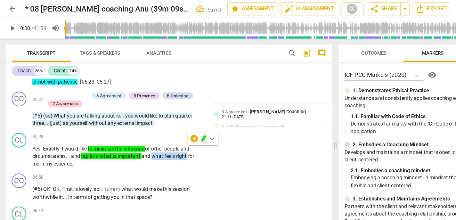
click at [178, 119] on icon "button" at bounding box center [178, 119] width 4 height 4
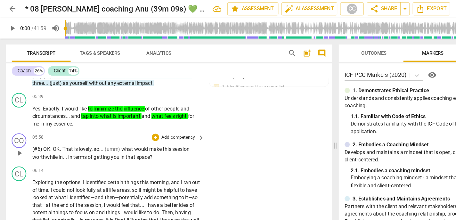
scroll to position [468, 0]
click at [149, 117] on p "Add competency" at bounding box center [155, 120] width 30 height 6
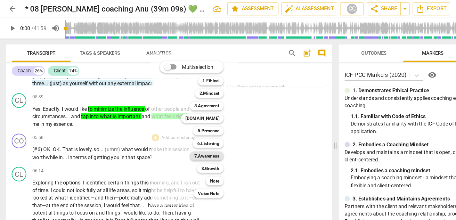
click at [181, 136] on b "7.Awareness" at bounding box center [180, 136] width 22 height 8
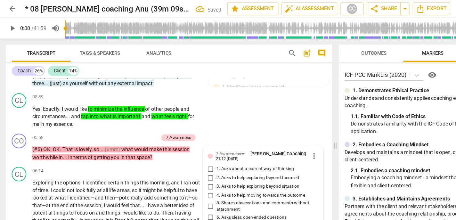
scroll to position [0, 0]
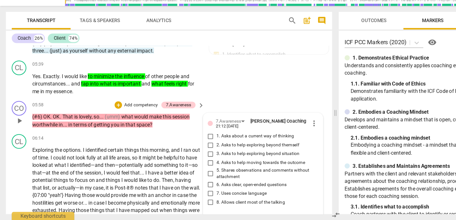
click at [202, 144] on span "1. Asks about a current way of thinking" at bounding box center [223, 147] width 68 height 6
click at [189, 143] on input "1. Asks about a current way of thinking" at bounding box center [183, 147] width 10 height 8
checkbox input "true"
click at [196, 186] on span "6. Asks clear, open-ended questions" at bounding box center [219, 189] width 61 height 6
click at [189, 185] on input "6. Asks clear, open-ended questions" at bounding box center [183, 189] width 10 height 8
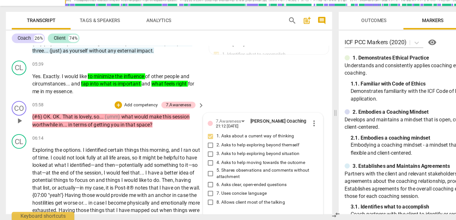
checkbox input "true"
click at [195, 194] on span "7. Uses concise language" at bounding box center [211, 197] width 44 height 6
click at [189, 193] on input "7. Uses concise language" at bounding box center [183, 197] width 10 height 8
checkbox input "true"
click at [121, 117] on p "Add competency" at bounding box center [123, 120] width 30 height 6
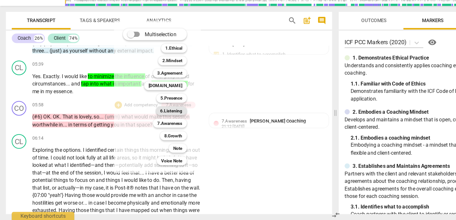
click at [151, 123] on b "6.Listening" at bounding box center [149, 125] width 19 height 8
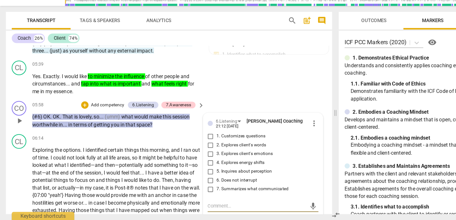
click at [200, 144] on span "1. Customizes questions" at bounding box center [210, 147] width 43 height 6
click at [189, 143] on input "1. Customizes questions" at bounding box center [183, 147] width 10 height 8
click at [200, 144] on span "1. Customizes questions" at bounding box center [210, 147] width 43 height 6
click at [189, 143] on input "1. Customizes questions" at bounding box center [183, 147] width 10 height 8
checkbox input "true"
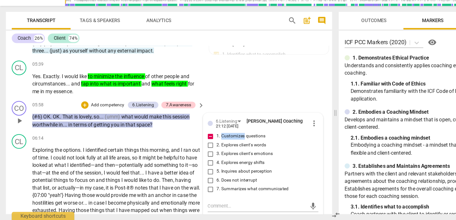
click at [95, 117] on p "Add competency" at bounding box center [93, 120] width 30 height 6
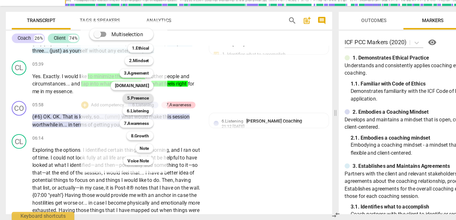
click at [128, 116] on b "5.Presence" at bounding box center [120, 114] width 19 height 8
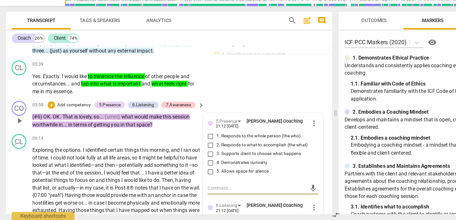
click at [214, 152] on span "2. Responds to what to accomplish (the what)" at bounding box center [228, 155] width 79 height 6
click at [189, 151] on input "2. Responds to what to accomplish (the what)" at bounding box center [183, 155] width 10 height 8
checkbox input "true"
click at [207, 167] on span "4. Demonstrates curiosity" at bounding box center [211, 170] width 44 height 6
click at [189, 166] on input "4. Demonstrates curiosity" at bounding box center [183, 170] width 10 height 8
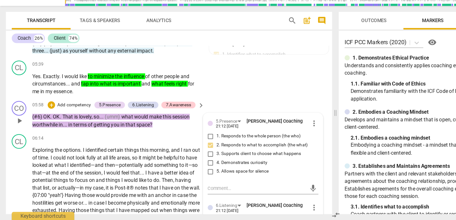
checkbox input "true"
click at [56, 117] on p "Add competency" at bounding box center [64, 120] width 30 height 6
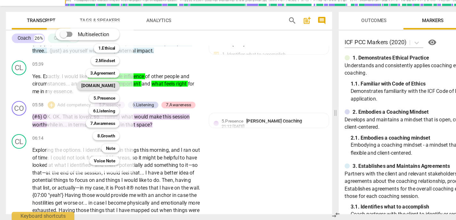
click at [99, 101] on b "4.Trust" at bounding box center [85, 103] width 29 height 8
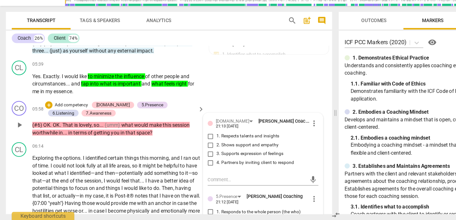
click at [206, 159] on span "3. Supports expression of feelings" at bounding box center [218, 162] width 58 height 6
click at [189, 158] on input "3. Supports expression of feelings" at bounding box center [183, 162] width 10 height 8
click at [206, 159] on span "3. Supports expression of feelings" at bounding box center [218, 162] width 58 height 6
click at [189, 158] on input "3. Supports expression of feelings" at bounding box center [183, 162] width 10 height 8
checkbox input "true"
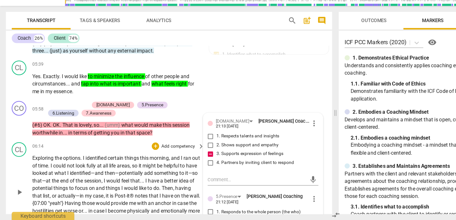
click at [91, 176] on span "identified—and" at bounding box center [76, 178] width 30 height 5
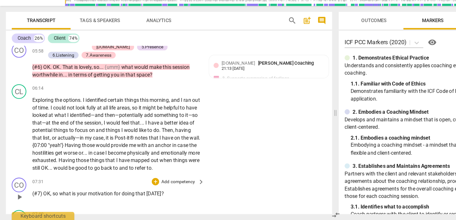
scroll to position [518, 0]
click at [157, 184] on p "Add competency" at bounding box center [155, 187] width 30 height 6
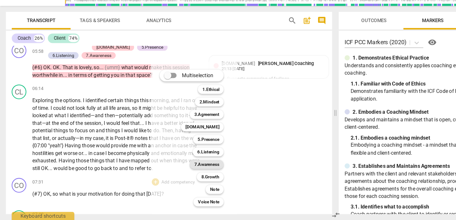
click at [170, 172] on b "7.Awareness" at bounding box center [180, 172] width 22 height 8
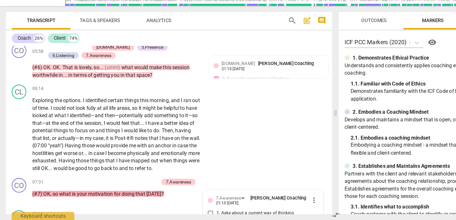
scroll to position [655, 0]
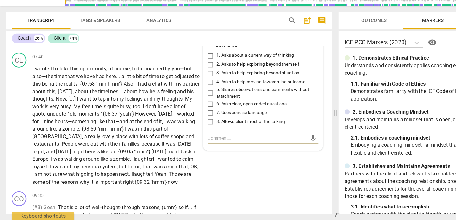
click at [189, 116] on span "6. Asks clear, open-ended questions" at bounding box center [219, 119] width 61 height 6
click at [188, 115] on input "6. Asks clear, open-ended questions" at bounding box center [183, 119] width 10 height 8
checkbox input "true"
click at [193, 123] on label "7. Uses concise language" at bounding box center [226, 127] width 96 height 8
click at [189, 123] on input "7. Uses concise language" at bounding box center [183, 127] width 10 height 8
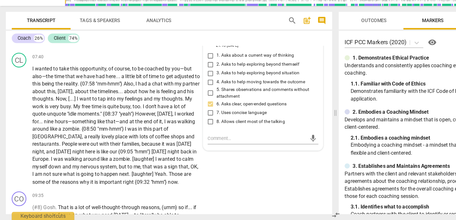
checkbox input "true"
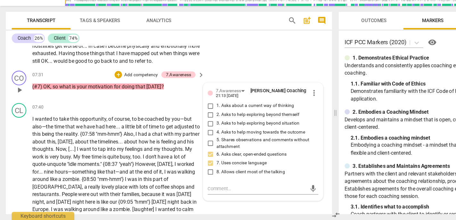
scroll to position [610, 0]
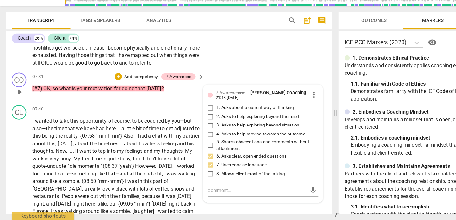
click at [202, 119] on span "1. Asks about a current way of thinking" at bounding box center [223, 122] width 68 height 6
click at [189, 118] on input "1. Asks about a current way of thinking" at bounding box center [183, 122] width 10 height 8
checkbox input "true"
click at [115, 92] on p "Add competency" at bounding box center [123, 95] width 30 height 6
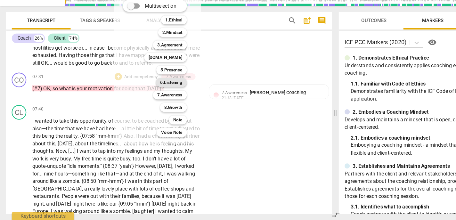
click at [143, 98] on b "6.Listening" at bounding box center [149, 100] width 19 height 8
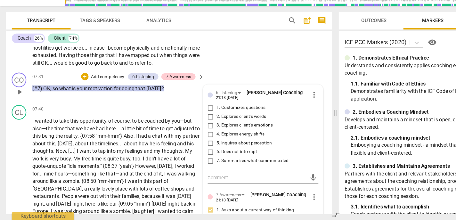
scroll to position [0, 0]
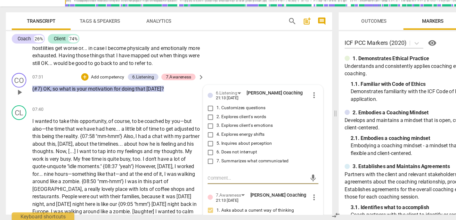
click at [205, 119] on span "1. Customizes questions" at bounding box center [210, 122] width 43 height 6
click at [189, 118] on input "1. Customizes questions" at bounding box center [183, 122] width 10 height 8
click at [205, 119] on span "1. Customizes questions" at bounding box center [210, 122] width 43 height 6
click at [189, 118] on input "1. Customizes questions" at bounding box center [183, 122] width 10 height 8
checkbox input "true"
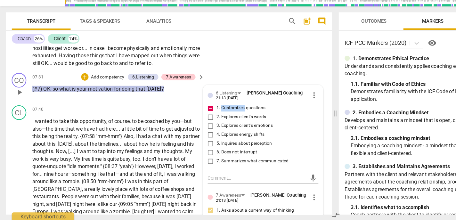
click at [96, 92] on p "Add competency" at bounding box center [93, 95] width 30 height 6
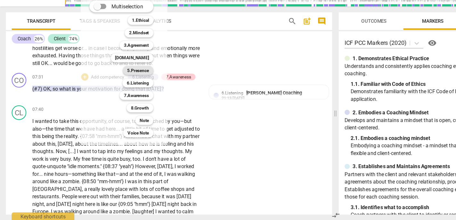
click at [118, 88] on b "5.Presence" at bounding box center [120, 89] width 19 height 8
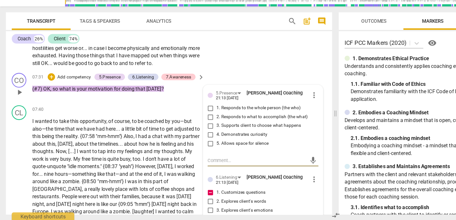
click at [195, 127] on span "2. Responds to what to accomplish (the what)" at bounding box center [228, 130] width 79 height 6
click at [189, 126] on input "2. Responds to what to accomplish (the what)" at bounding box center [183, 130] width 10 height 8
checkbox input "true"
click at [198, 142] on span "4. Demonstrates curiosity" at bounding box center [211, 145] width 44 height 6
click at [189, 141] on input "4. Demonstrates curiosity" at bounding box center [183, 145] width 10 height 8
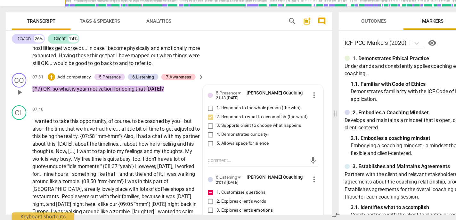
checkbox input "true"
click at [67, 92] on div "+ Add competency 5.Presence 6.Listening 7.Awareness" at bounding box center [106, 95] width 129 height 7
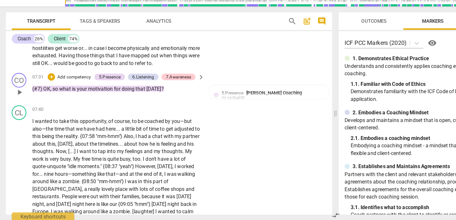
click at [67, 92] on div "+ Add competency" at bounding box center [61, 95] width 38 height 6
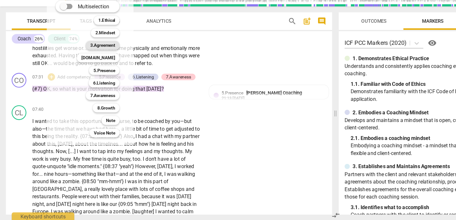
click at [86, 70] on b "3.Agreement" at bounding box center [89, 68] width 22 height 8
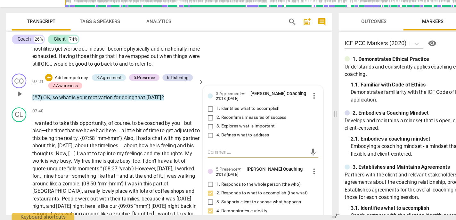
click at [196, 135] on span "3. Explores what is important" at bounding box center [214, 138] width 51 height 6
click at [189, 134] on input "3. Explores what is important" at bounding box center [183, 138] width 10 height 8
checkbox input "true"
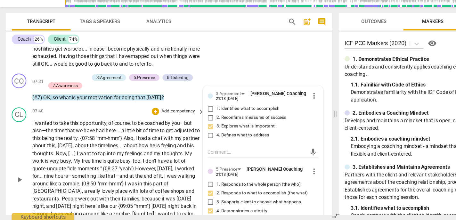
click at [102, 145] on span ""mm-hmm"}" at bounding box center [96, 147] width 24 height 5
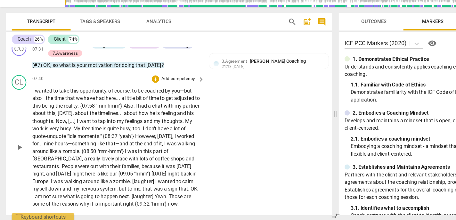
scroll to position [639, 0]
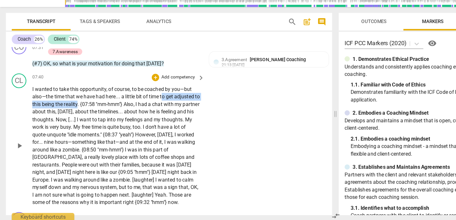
drag, startPoint x: 141, startPoint y: 104, endPoint x: 73, endPoint y: 111, distance: 68.2
click at [73, 111] on p "I wanted to take this opportunity , of course , to be coached by you—but also—t…" at bounding box center [101, 154] width 147 height 105
click at [92, 103] on span "keyboard_arrow_down" at bounding box center [94, 103] width 8 height 8
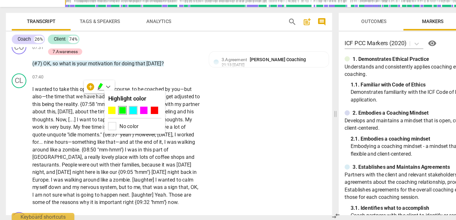
click at [116, 124] on div at bounding box center [116, 123] width 6 height 6
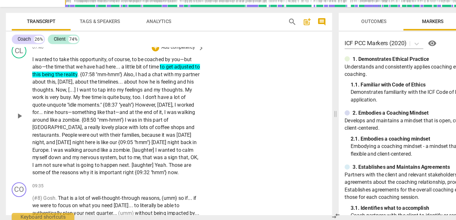
scroll to position [670, 0]
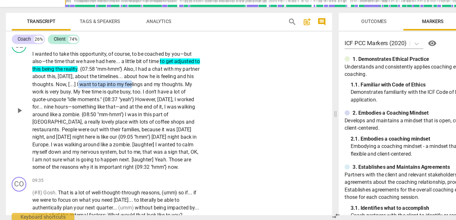
drag, startPoint x: 97, startPoint y: 94, endPoint x: 144, endPoint y: 93, distance: 47.7
click at [144, 93] on p "I wanted to take this opportunity , of course , to be coached by you—but also—t…" at bounding box center [101, 123] width 147 height 105
drag, startPoint x: 96, startPoint y: 95, endPoint x: 154, endPoint y: 94, distance: 57.6
click at [154, 94] on p "I wanted to take this opportunity , of course , to be coached by you—but also—t…" at bounding box center [101, 123] width 147 height 105
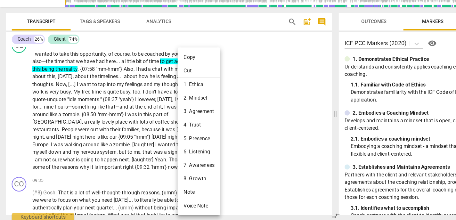
click at [139, 96] on div at bounding box center [228, 110] width 456 height 220
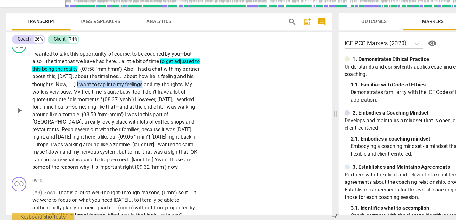
drag, startPoint x: 154, startPoint y: 93, endPoint x: 96, endPoint y: 96, distance: 57.3
click at [96, 96] on p "I wanted to take this opportunity , of course , to be coached by you—but also—t…" at bounding box center [101, 123] width 147 height 105
click at [168, 85] on icon "button" at bounding box center [169, 84] width 4 height 4
drag, startPoint x: 45, startPoint y: 100, endPoint x: 96, endPoint y: 94, distance: 51.3
click at [96, 94] on p "I wanted to take this opportunity , of course , to be coached by you—but also—t…" at bounding box center [101, 123] width 147 height 105
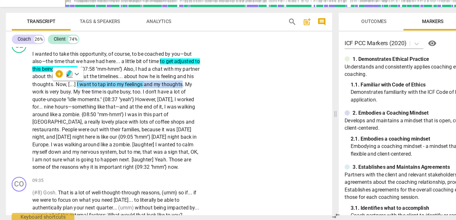
click at [60, 91] on icon "button" at bounding box center [60, 91] width 4 height 4
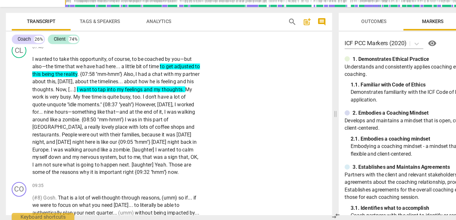
scroll to position [662, 0]
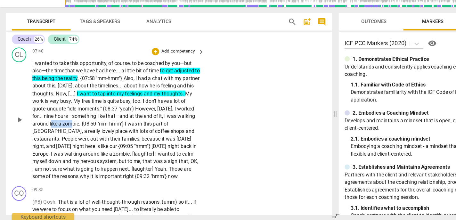
drag, startPoint x: 82, startPoint y: 126, endPoint x: 102, endPoint y: 126, distance: 20.5
click at [102, 126] on p "I wanted to take this opportunity , of course , to be coached by you—but also—t…" at bounding box center [101, 131] width 147 height 105
drag, startPoint x: 107, startPoint y: 127, endPoint x: 81, endPoint y: 126, distance: 25.9
click at [81, 126] on p "I wanted to take this opportunity , of course , to be coached by you—but also—t…" at bounding box center [101, 131] width 147 height 105
click at [69, 133] on span "zombie" at bounding box center [61, 135] width 14 height 5
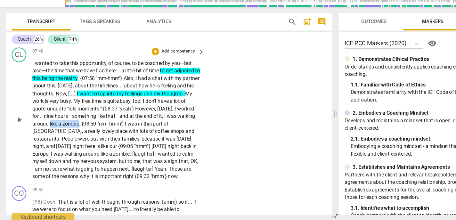
drag, startPoint x: 81, startPoint y: 128, endPoint x: 107, endPoint y: 127, distance: 25.9
click at [107, 127] on p "I wanted to take this opportunity , of course , to be coached by you—but also—t…" at bounding box center [101, 131] width 147 height 105
click at [120, 121] on icon "button" at bounding box center [120, 121] width 2 height 3
click at [94, 152] on span "like" at bounding box center [91, 154] width 7 height 5
drag, startPoint x: 92, startPoint y: 153, endPoint x: 117, endPoint y: 154, distance: 25.6
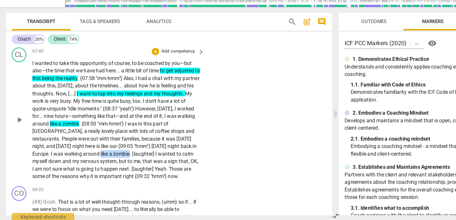
click at [117, 154] on p "I wanted to take this opportunity , of course , to be coached by you—but also—t…" at bounding box center [101, 131] width 147 height 105
click at [132, 144] on icon "button" at bounding box center [133, 145] width 4 height 4
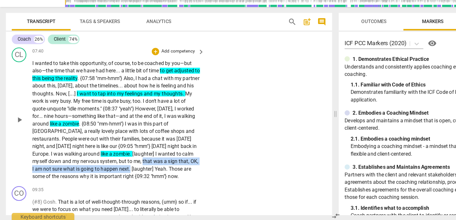
drag, startPoint x: 113, startPoint y: 167, endPoint x: 125, endPoint y: 158, distance: 14.7
click at [125, 158] on p "I wanted to take this opportunity , of course , to be coached by you—but also—t…" at bounding box center [101, 131] width 147 height 105
click at [129, 156] on icon "button" at bounding box center [129, 158] width 4 height 4
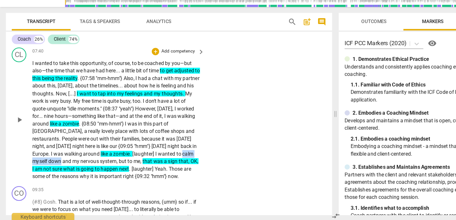
drag, startPoint x: 164, startPoint y: 154, endPoint x: 52, endPoint y: 158, distance: 111.8
click at [52, 158] on p "I wanted to take this opportunity , of course , to be coached by you—but also—t…" at bounding box center [101, 131] width 147 height 105
click at [67, 152] on icon "button" at bounding box center [69, 153] width 6 height 8
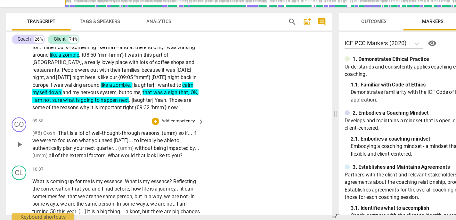
scroll to position [727, 0]
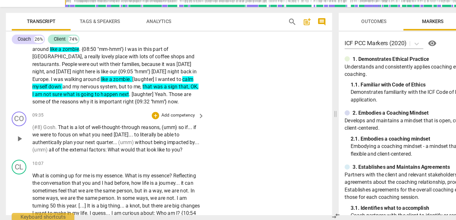
click at [152, 125] on p "Add competency" at bounding box center [155, 128] width 30 height 6
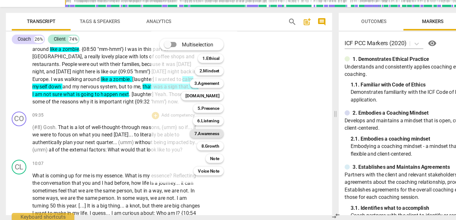
click at [178, 143] on b "7.Awareness" at bounding box center [180, 144] width 22 height 8
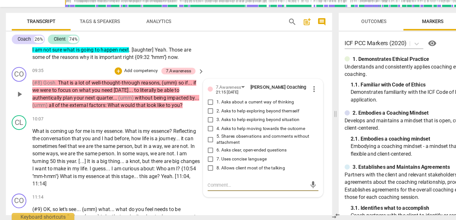
scroll to position [764, 0]
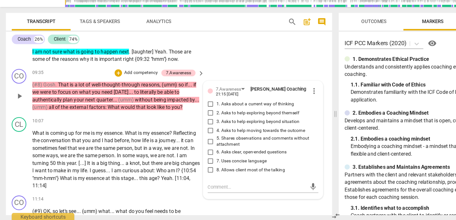
click at [199, 157] on span "6. Asks clear, open-ended questions" at bounding box center [219, 160] width 61 height 6
click at [189, 156] on input "6. Asks clear, open-ended questions" at bounding box center [183, 160] width 10 height 8
checkbox input "true"
click at [199, 165] on span "7. Uses concise language" at bounding box center [211, 168] width 44 height 6
click at [189, 164] on input "7. Uses concise language" at bounding box center [183, 168] width 10 height 8
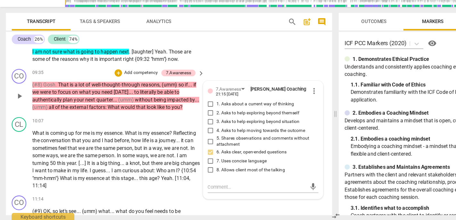
checkbox input "true"
click at [199, 131] on span "3. Asks to help exploring beyond situation" at bounding box center [225, 134] width 72 height 6
click at [189, 130] on input "3. Asks to help exploring beyond situation" at bounding box center [183, 134] width 10 height 8
checkbox input "true"
click at [198, 138] on span "4. Asks to help moving towards the outcome" at bounding box center [227, 141] width 77 height 6
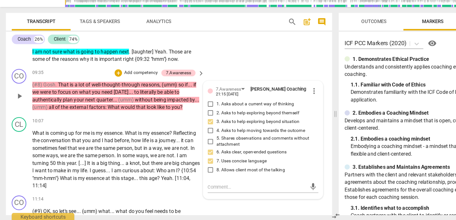
click at [189, 137] on input "4. Asks to help moving towards the outcome" at bounding box center [183, 141] width 10 height 8
checkbox input "true"
click at [201, 131] on span "3. Asks to help exploring beyond situation" at bounding box center [225, 134] width 72 height 6
click at [189, 130] on input "3. Asks to help exploring beyond situation" at bounding box center [183, 134] width 10 height 8
click at [201, 131] on span "3. Asks to help exploring beyond situation" at bounding box center [225, 134] width 72 height 6
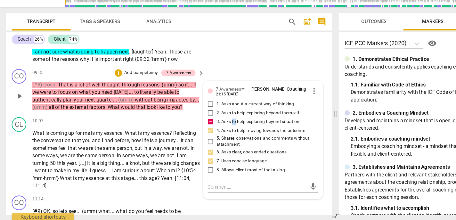
click at [189, 130] on input "3. Asks to help exploring beyond situation" at bounding box center [183, 134] width 10 height 8
checkbox input "false"
click at [111, 88] on p "Add competency" at bounding box center [123, 91] width 30 height 6
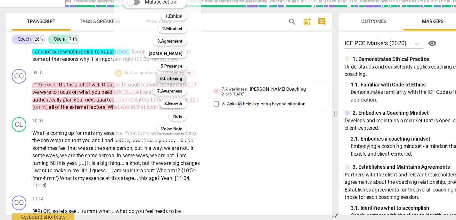
click at [146, 96] on b "6.Listening" at bounding box center [149, 96] width 19 height 8
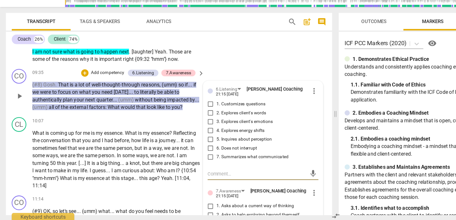
click at [198, 160] on label "7. Summarizes what communicated" at bounding box center [226, 164] width 96 height 8
click at [189, 160] on input "7. Summarizes what communicated" at bounding box center [183, 164] width 10 height 8
checkbox input "true"
click at [200, 115] on span "1. Customizes questions" at bounding box center [210, 118] width 43 height 6
click at [189, 114] on input "1. Customizes questions" at bounding box center [183, 118] width 10 height 8
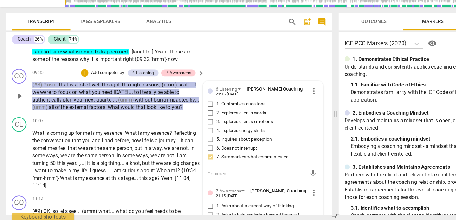
checkbox input "true"
click at [99, 88] on p "Add competency" at bounding box center [93, 91] width 30 height 6
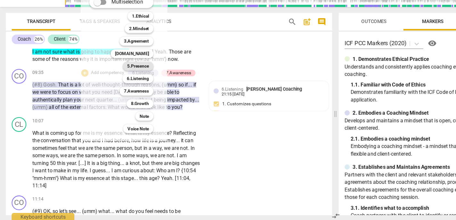
click at [127, 86] on b "5.Presence" at bounding box center [120, 85] width 19 height 8
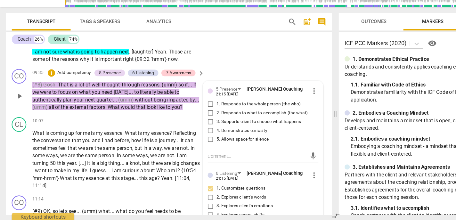
click at [201, 130] on label "3. Supports client to choose what happens" at bounding box center [226, 134] width 96 height 8
click at [189, 130] on input "3. Supports client to choose what happens" at bounding box center [183, 134] width 10 height 8
checkbox input "true"
click at [197, 123] on span "2. Responds to what to accomplish (the what)" at bounding box center [228, 126] width 79 height 6
click at [189, 122] on input "2. Responds to what to accomplish (the what)" at bounding box center [183, 126] width 10 height 8
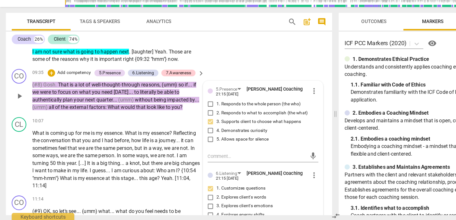
checkbox input "true"
click at [195, 138] on span "4. Demonstrates curiosity" at bounding box center [211, 141] width 44 height 6
click at [189, 137] on input "4. Demonstrates curiosity" at bounding box center [183, 141] width 10 height 8
checkbox input "true"
click at [202, 131] on span "3. Supports client to choose what happens" at bounding box center [226, 134] width 74 height 6
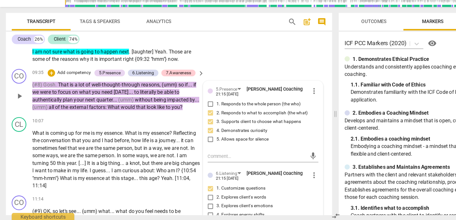
click at [189, 130] on input "3. Supports client to choose what happens" at bounding box center [183, 134] width 10 height 8
click at [202, 131] on span "3. Supports client to choose what happens" at bounding box center [226, 134] width 74 height 6
click at [189, 130] on input "3. Supports client to choose what happens" at bounding box center [183, 134] width 10 height 8
checkbox input "false"
click at [67, 88] on p "Add competency" at bounding box center [64, 91] width 30 height 6
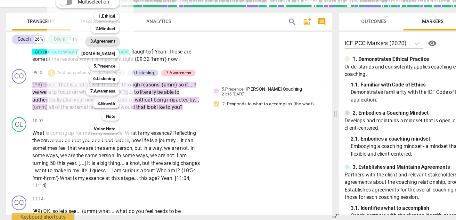
click at [94, 64] on b "3.Agreement" at bounding box center [89, 64] width 22 height 8
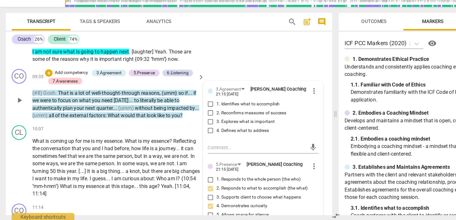
click at [212, 115] on span "1. Identifies what to accomplish" at bounding box center [216, 118] width 55 height 6
click at [189, 114] on input "1. Identifies what to accomplish" at bounding box center [183, 118] width 10 height 8
checkbox input "true"
click at [208, 123] on span "2. Reconfirms measures of success" at bounding box center [219, 126] width 61 height 6
click at [189, 122] on input "2. Reconfirms measures of success" at bounding box center [183, 126] width 10 height 8
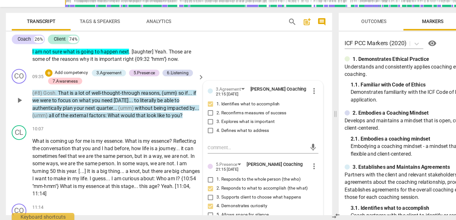
checkbox input "true"
click at [59, 161] on span "feel" at bounding box center [55, 163] width 8 height 5
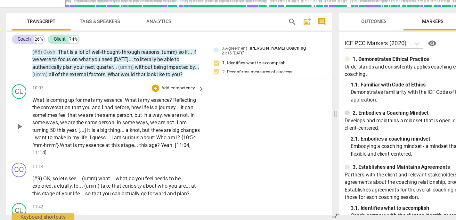
scroll to position [801, 0]
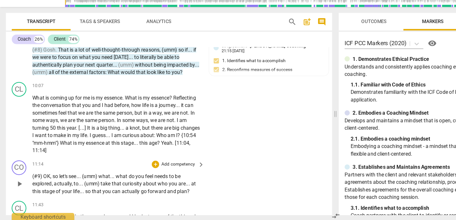
click at [153, 168] on p "Add competency" at bounding box center [155, 171] width 30 height 6
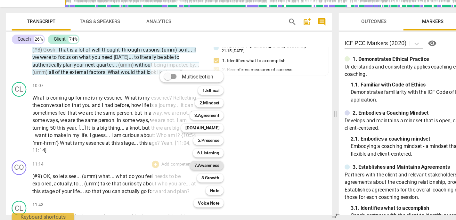
click at [183, 170] on b "7.Awareness" at bounding box center [180, 172] width 22 height 8
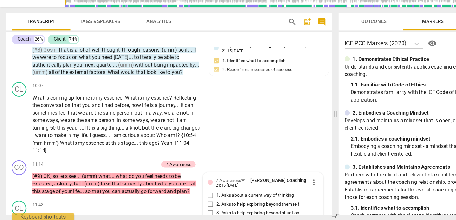
scroll to position [922, 0]
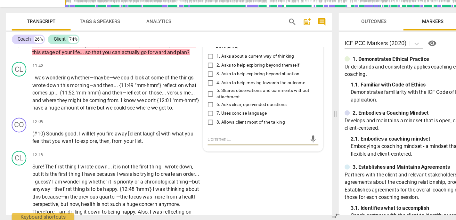
click at [206, 124] on span "7. Uses concise language" at bounding box center [211, 127] width 44 height 6
click at [189, 123] on input "7. Uses concise language" at bounding box center [183, 127] width 10 height 8
click at [206, 124] on span "7. Uses concise language" at bounding box center [211, 127] width 44 height 6
click at [189, 123] on input "7. Uses concise language" at bounding box center [183, 127] width 10 height 8
checkbox input "true"
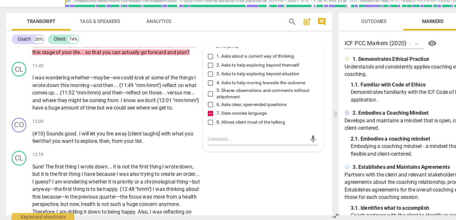
click at [208, 116] on span "6. Asks clear, open-ended questions" at bounding box center [219, 119] width 61 height 6
click at [189, 115] on input "6. Asks clear, open-ended questions" at bounding box center [183, 119] width 10 height 8
checkbox input "true"
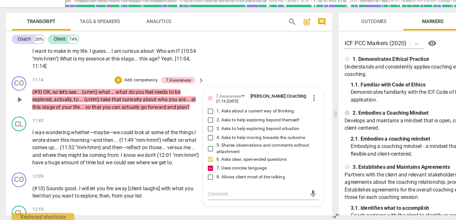
scroll to position [874, 0]
click at [195, 145] on span "4. Asks to help moving towards the outcome" at bounding box center [227, 148] width 77 height 6
click at [189, 144] on input "4. Asks to help moving towards the outcome" at bounding box center [183, 148] width 10 height 8
checkbox input "true"
click at [114, 95] on p "Add competency" at bounding box center [123, 98] width 30 height 6
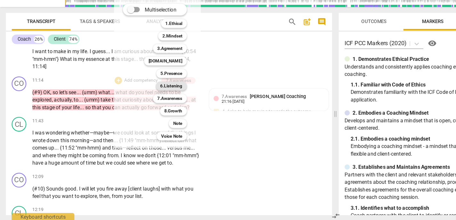
click at [146, 104] on b "6.Listening" at bounding box center [149, 103] width 19 height 8
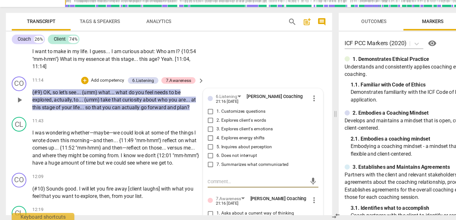
click at [192, 122] on span "1. Customizes questions" at bounding box center [210, 125] width 43 height 6
click at [189, 121] on input "1. Customizes questions" at bounding box center [183, 125] width 10 height 8
checkbox input "true"
click at [94, 95] on p "Add competency" at bounding box center [93, 98] width 30 height 6
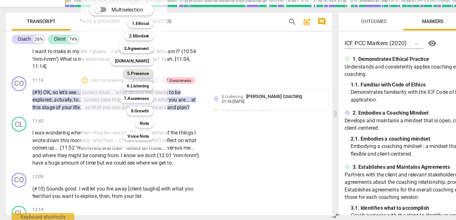
click at [117, 90] on b "5.Presence" at bounding box center [120, 92] width 19 height 8
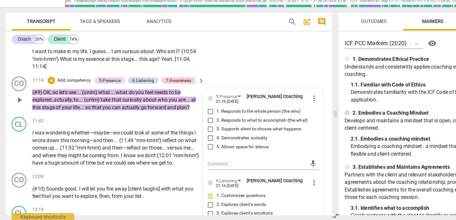
click at [196, 130] on span "2. Responds to what to accomplish (the what)" at bounding box center [228, 133] width 79 height 6
click at [189, 129] on input "2. Responds to what to accomplish (the what)" at bounding box center [183, 133] width 10 height 8
click at [196, 130] on span "2. Responds to what to accomplish (the what)" at bounding box center [228, 133] width 79 height 6
click at [189, 129] on input "2. Responds to what to accomplish (the what)" at bounding box center [183, 133] width 10 height 8
checkbox input "true"
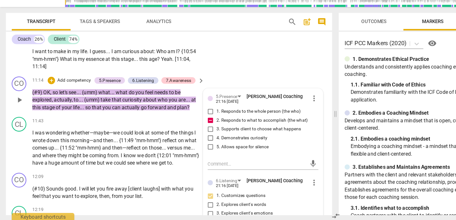
click at [202, 145] on span "4. Demonstrates curiosity" at bounding box center [211, 148] width 44 height 6
click at [189, 144] on input "4. Demonstrates curiosity" at bounding box center [183, 148] width 10 height 8
checkbox input "true"
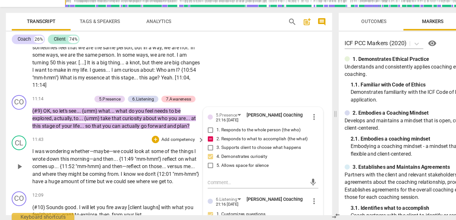
scroll to position [857, 0]
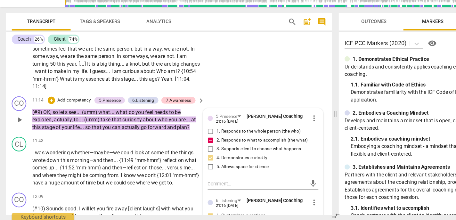
click at [69, 112] on p "Add competency" at bounding box center [64, 115] width 30 height 6
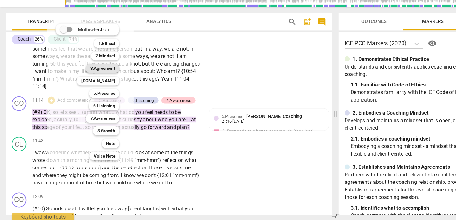
click at [93, 86] on b "3.Agreement" at bounding box center [89, 87] width 22 height 8
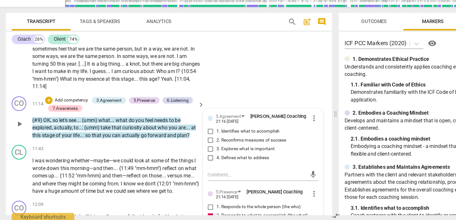
click at [199, 162] on span "4. Defines what to address" at bounding box center [212, 165] width 46 height 6
click at [189, 161] on input "4. Defines what to address" at bounding box center [183, 165] width 10 height 8
checkbox input "true"
click at [126, 165] on span "look" at bounding box center [121, 167] width 9 height 5
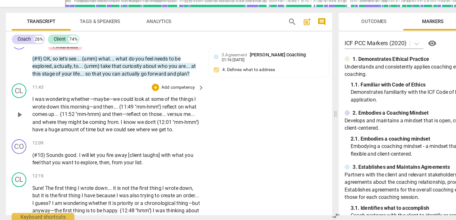
scroll to position [915, 0]
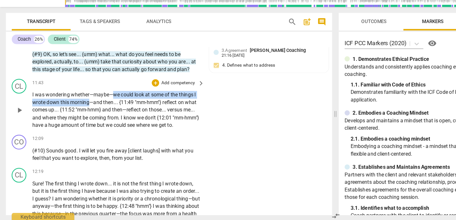
drag, startPoint x: 98, startPoint y: 102, endPoint x: 77, endPoint y: 109, distance: 22.2
click at [77, 109] on p "I was wondering whether—maybe—we could look at some of the things I wrote down …" at bounding box center [101, 123] width 147 height 33
click at [103, 100] on icon "button" at bounding box center [104, 100] width 4 height 4
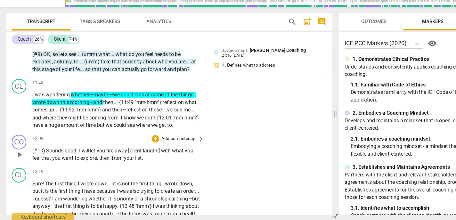
click at [152, 145] on p "Add competency" at bounding box center [155, 148] width 30 height 6
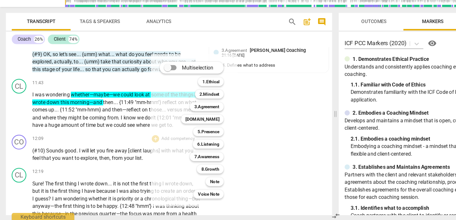
click at [221, 135] on div at bounding box center [228, 110] width 456 height 220
